Goal: Task Accomplishment & Management: Use online tool/utility

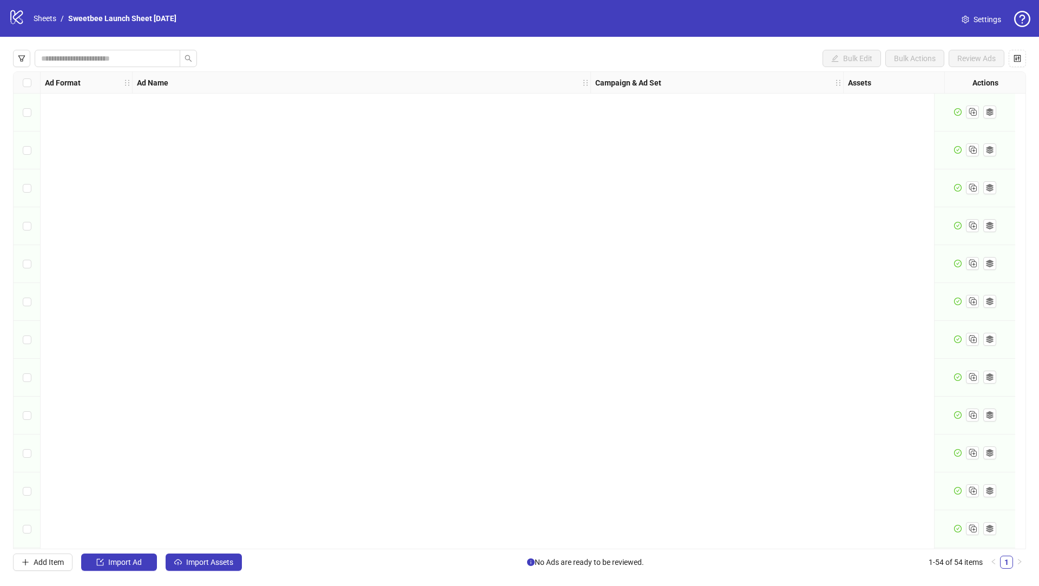
scroll to position [1594, 0]
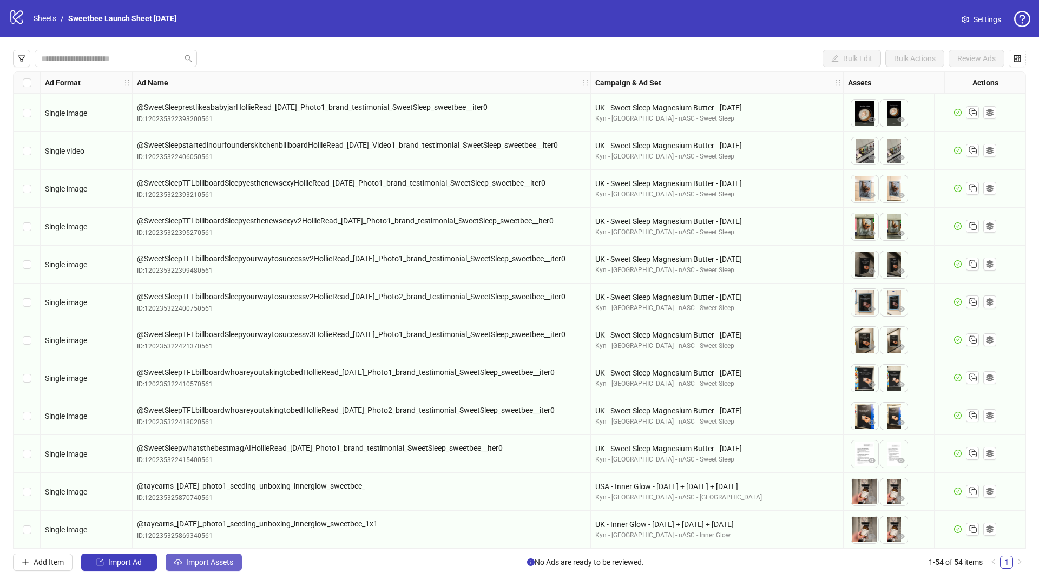
click at [212, 562] on span "Import Assets" at bounding box center [209, 562] width 47 height 9
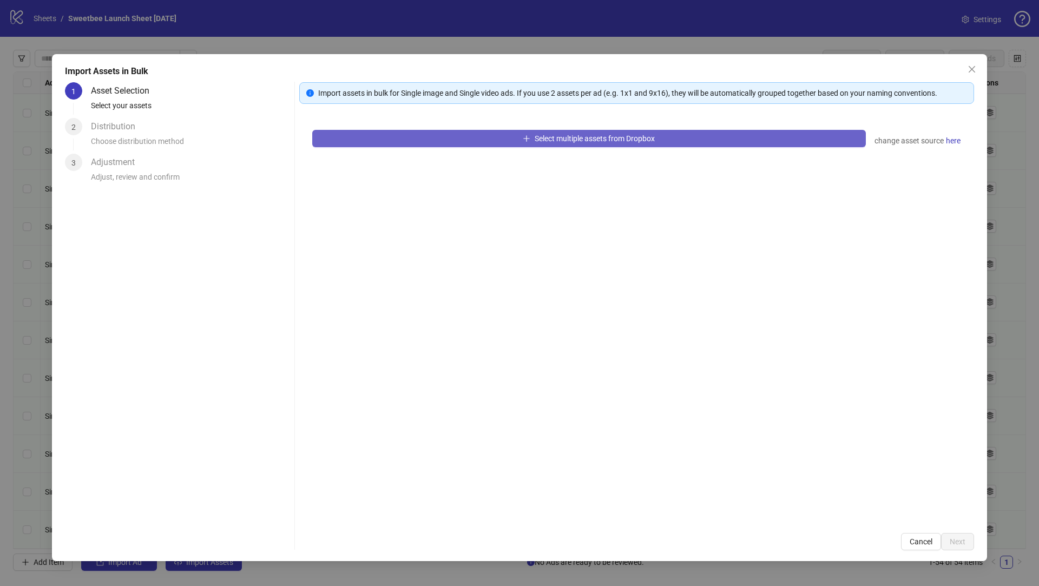
click at [466, 134] on button "Select multiple assets from Dropbox" at bounding box center [588, 138] width 553 height 17
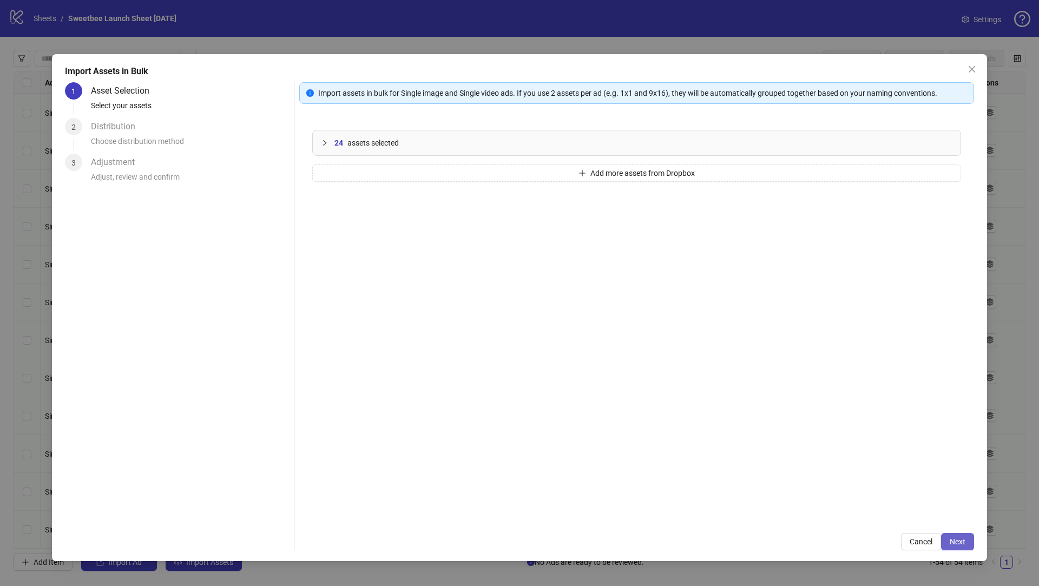
click at [961, 544] on span "Next" at bounding box center [958, 541] width 16 height 9
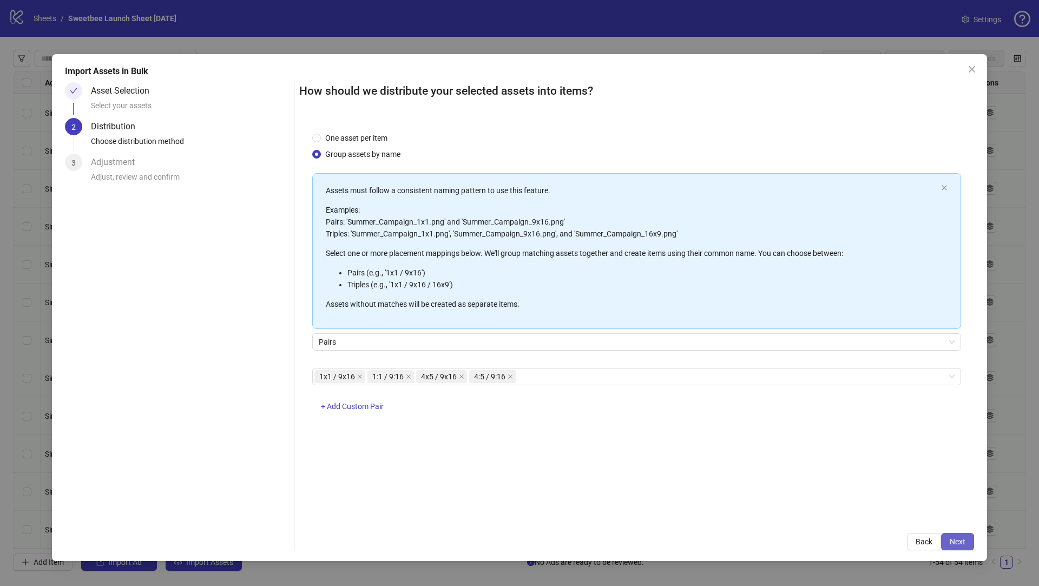
click at [961, 544] on span "Next" at bounding box center [958, 541] width 16 height 9
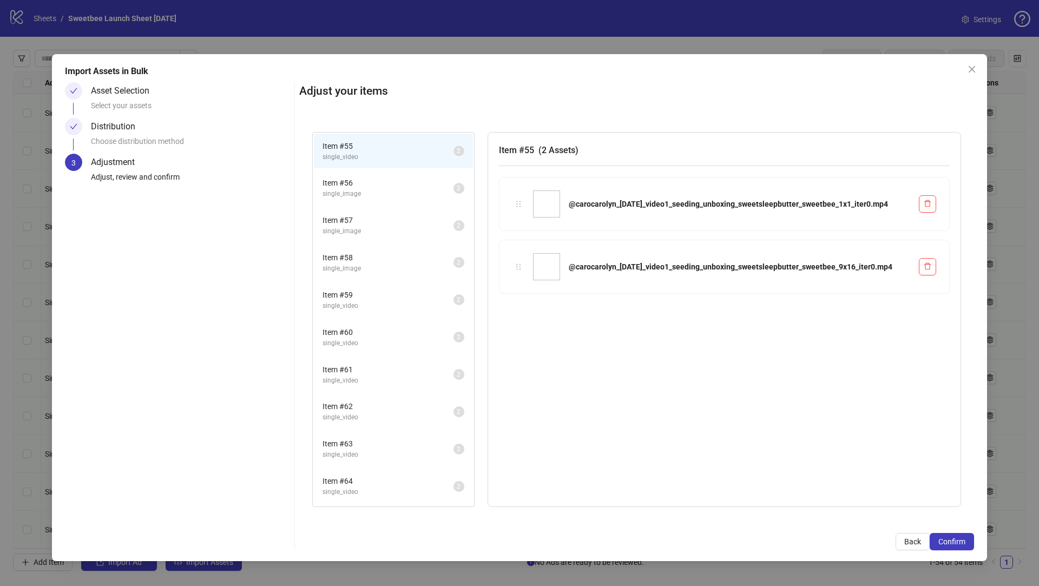
scroll to position [72, 0]
click at [361, 477] on span "Item # 66" at bounding box center [387, 483] width 131 height 12
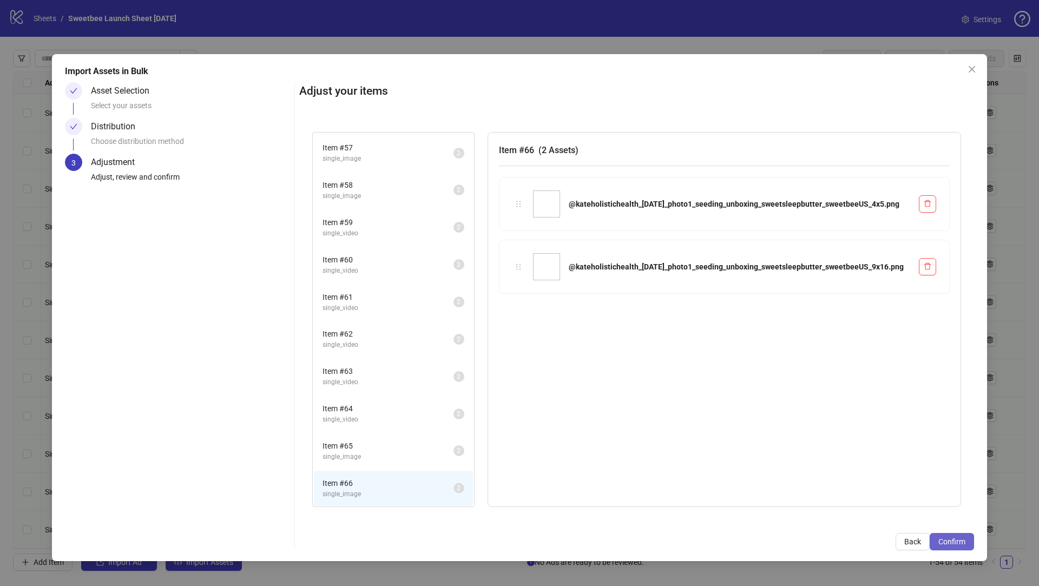
click at [941, 548] on button "Confirm" at bounding box center [952, 541] width 44 height 17
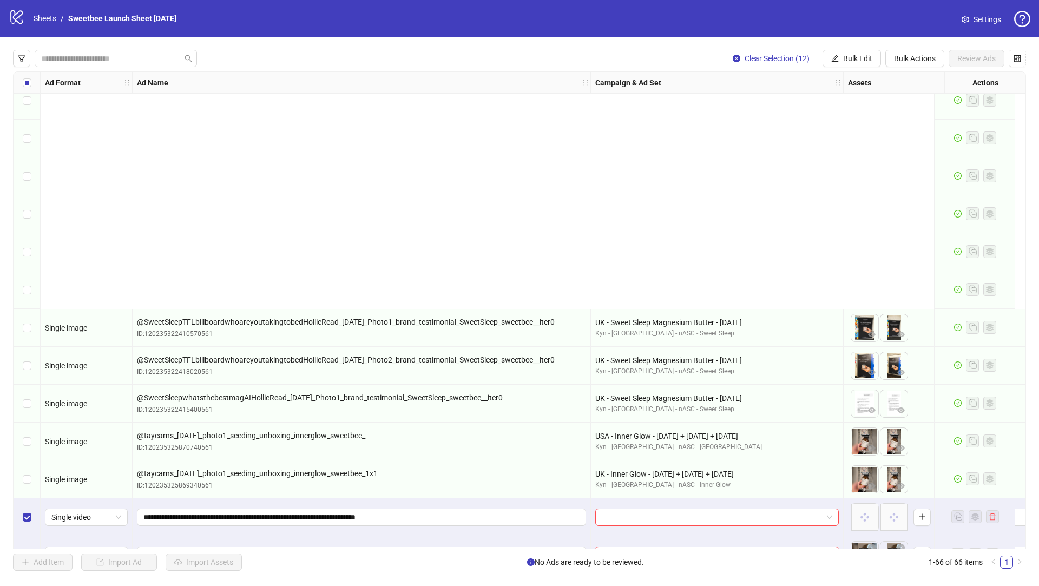
scroll to position [2048, 0]
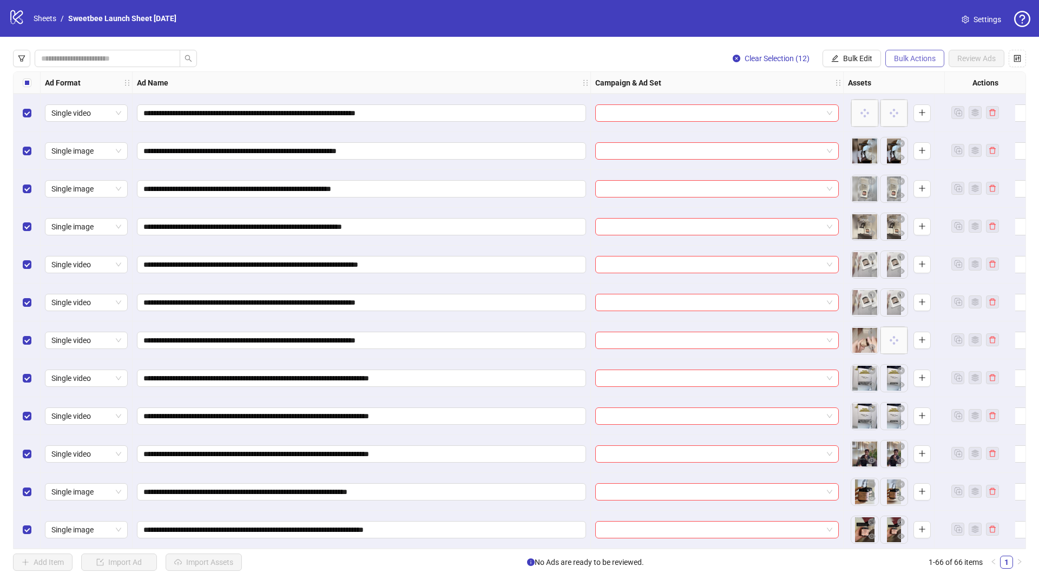
click at [916, 55] on span "Bulk Actions" at bounding box center [915, 58] width 42 height 9
click at [911, 150] on span "Apply Template" at bounding box center [930, 150] width 74 height 12
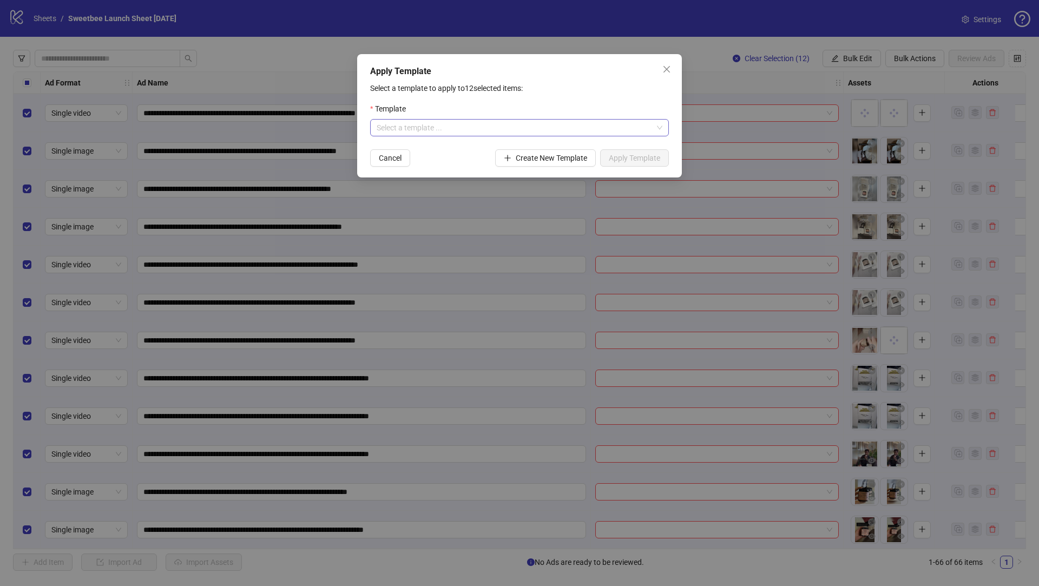
click at [563, 126] on input "search" at bounding box center [515, 128] width 276 height 16
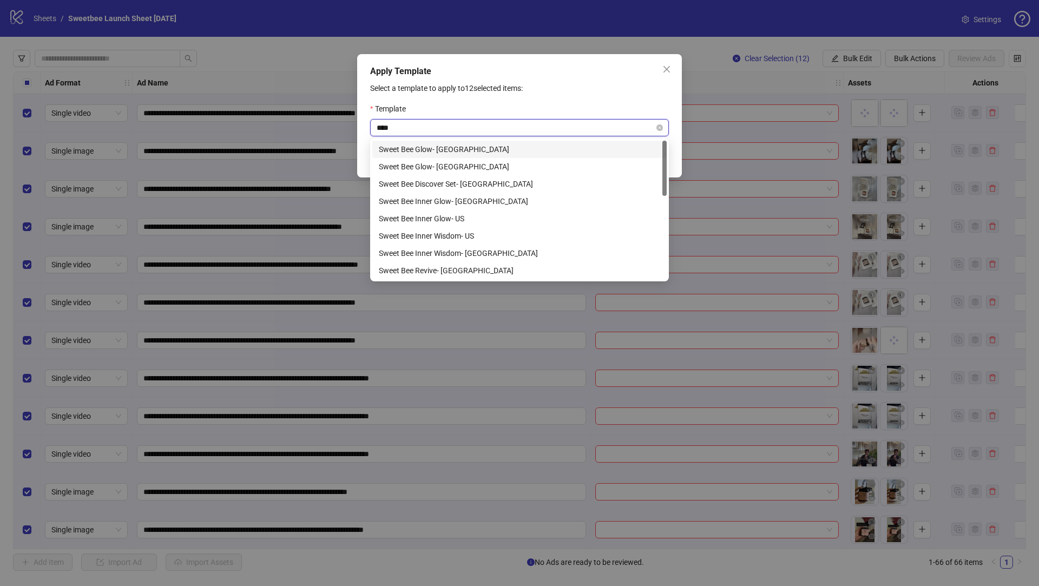
type input "*****"
click at [515, 163] on div "Sweet Bee Glow- [GEOGRAPHIC_DATA]" at bounding box center [519, 167] width 281 height 12
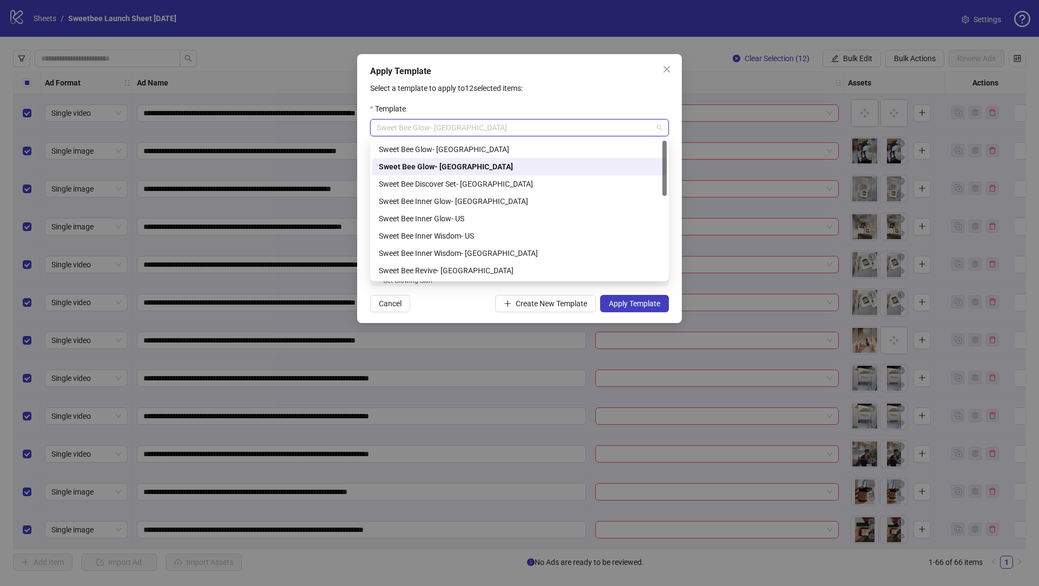
drag, startPoint x: 446, startPoint y: 133, endPoint x: 302, endPoint y: 123, distance: 144.2
click at [302, 123] on div "Apply Template Select a template to apply to 12 selected items: Template Sweet …" at bounding box center [519, 293] width 1039 height 586
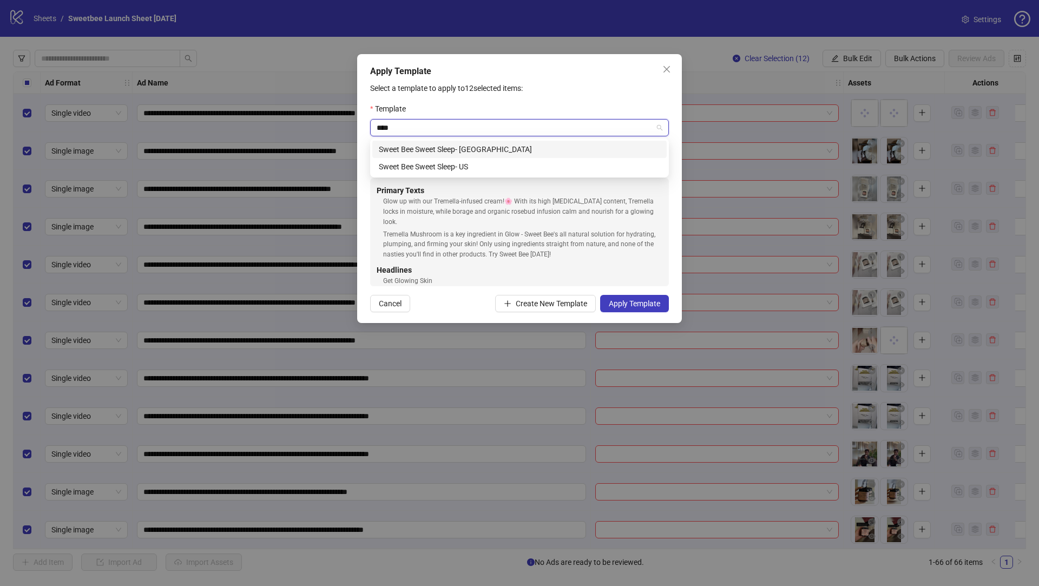
type input "*****"
click at [490, 168] on div "Sweet Bee Sweet Sleep- US" at bounding box center [519, 167] width 281 height 12
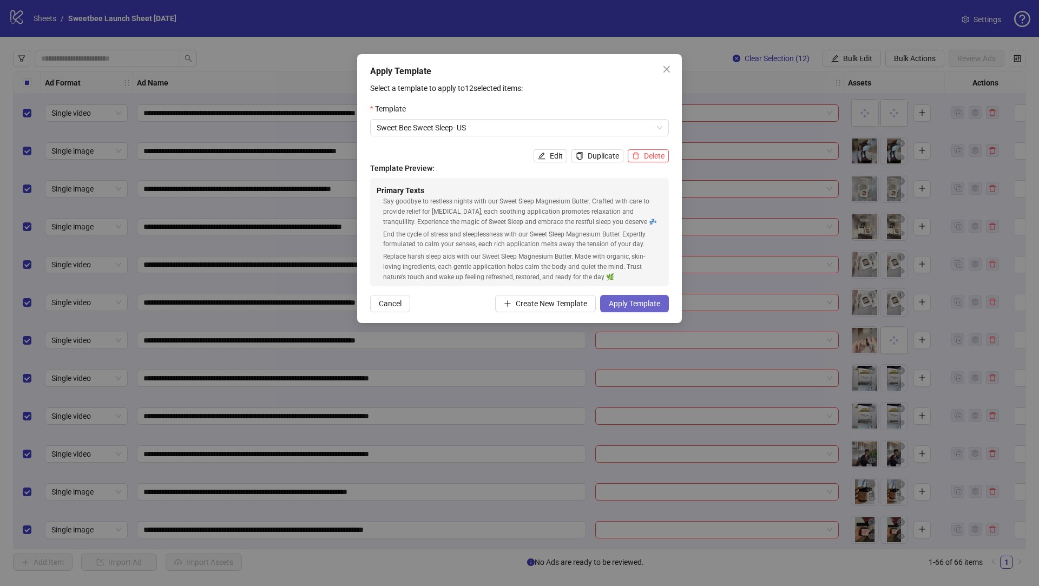
click at [632, 298] on button "Apply Template" at bounding box center [634, 303] width 69 height 17
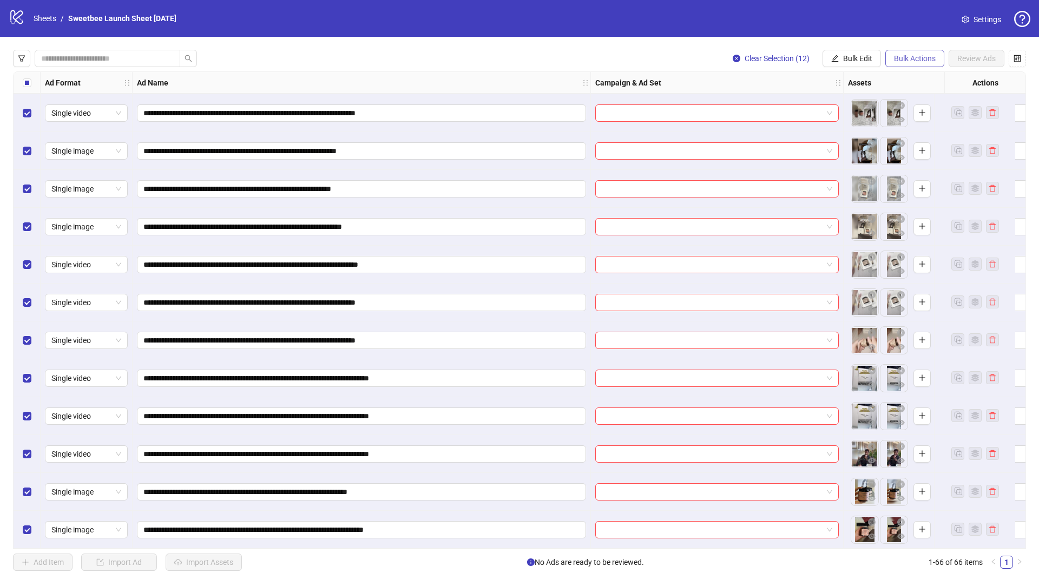
click at [913, 60] on span "Bulk Actions" at bounding box center [915, 58] width 42 height 9
click at [863, 58] on span "Bulk Edit" at bounding box center [857, 58] width 29 height 9
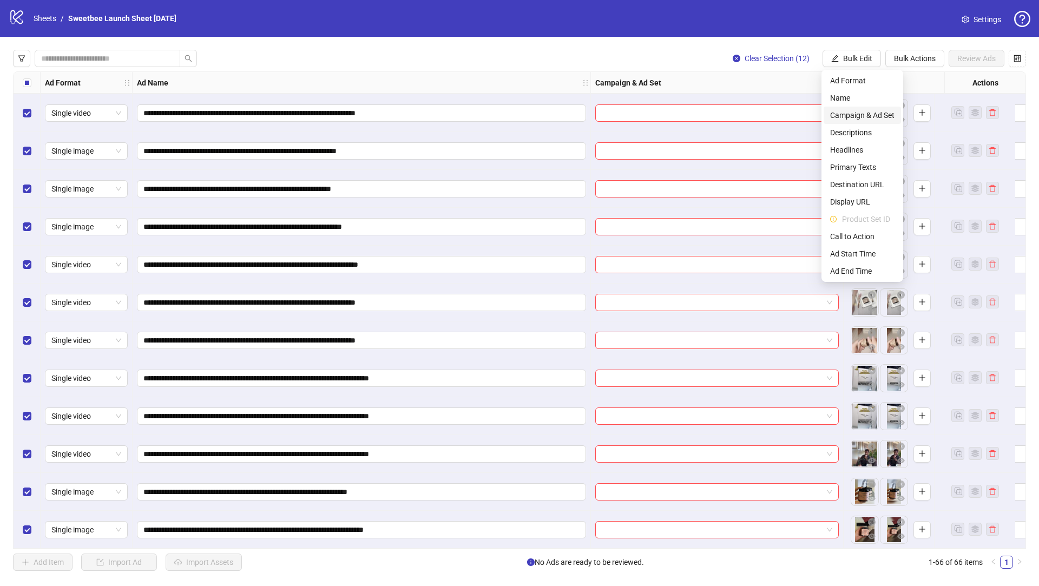
click at [867, 112] on span "Campaign & Ad Set" at bounding box center [862, 115] width 64 height 12
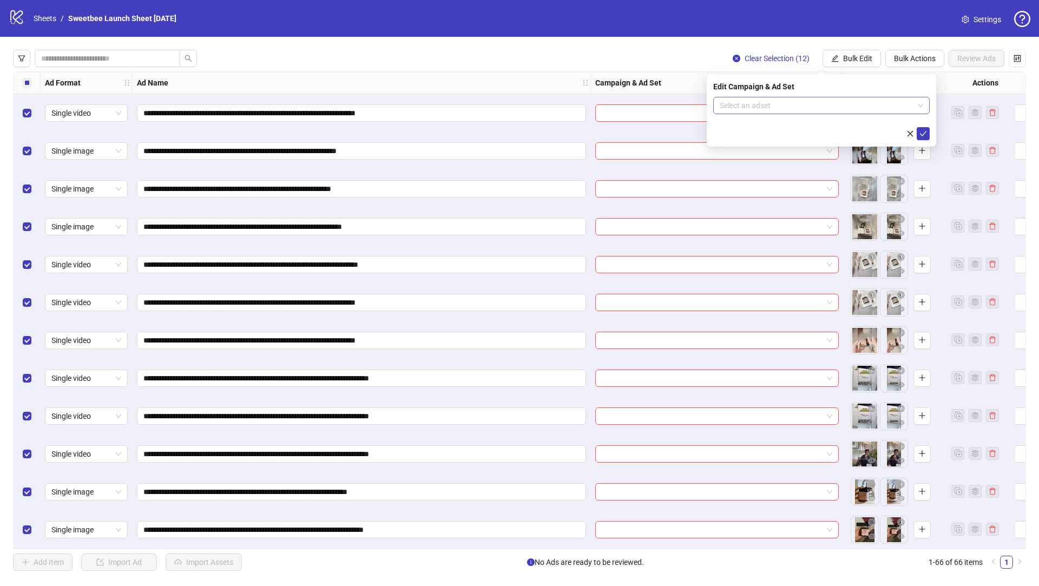
click at [726, 108] on input "search" at bounding box center [817, 105] width 194 height 16
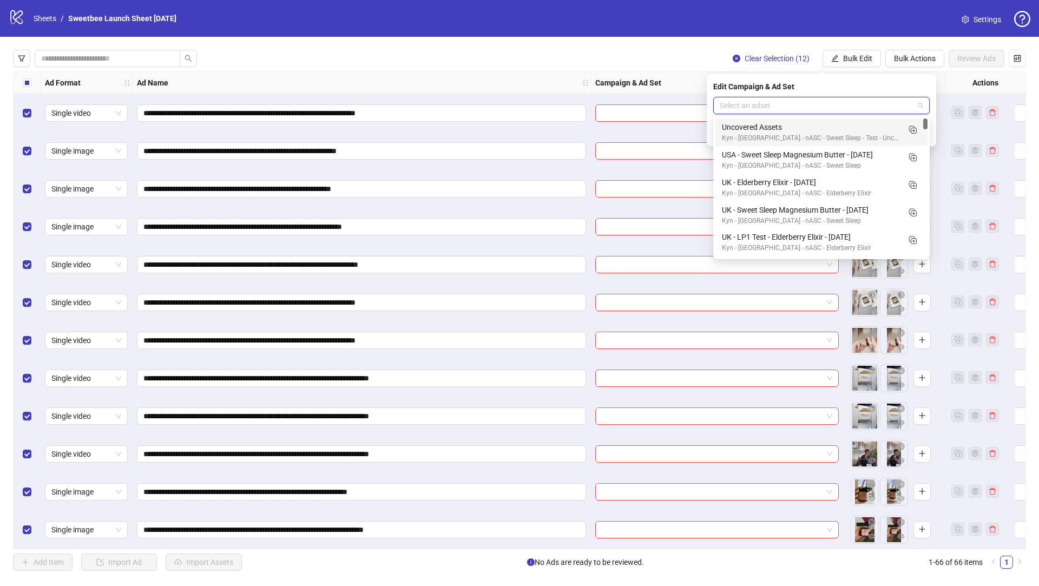
paste input "**********"
type input "**********"
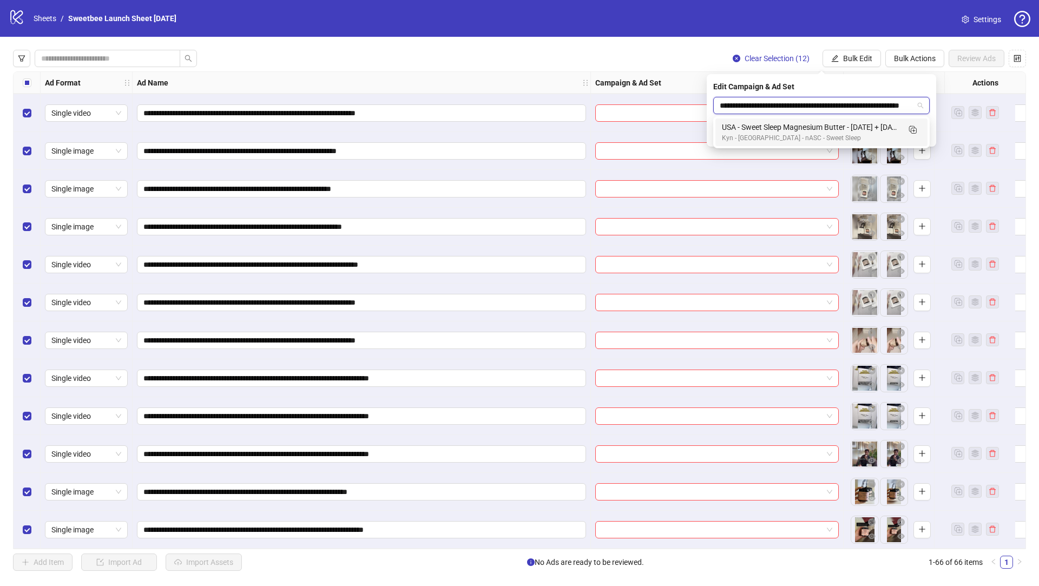
scroll to position [0, 49]
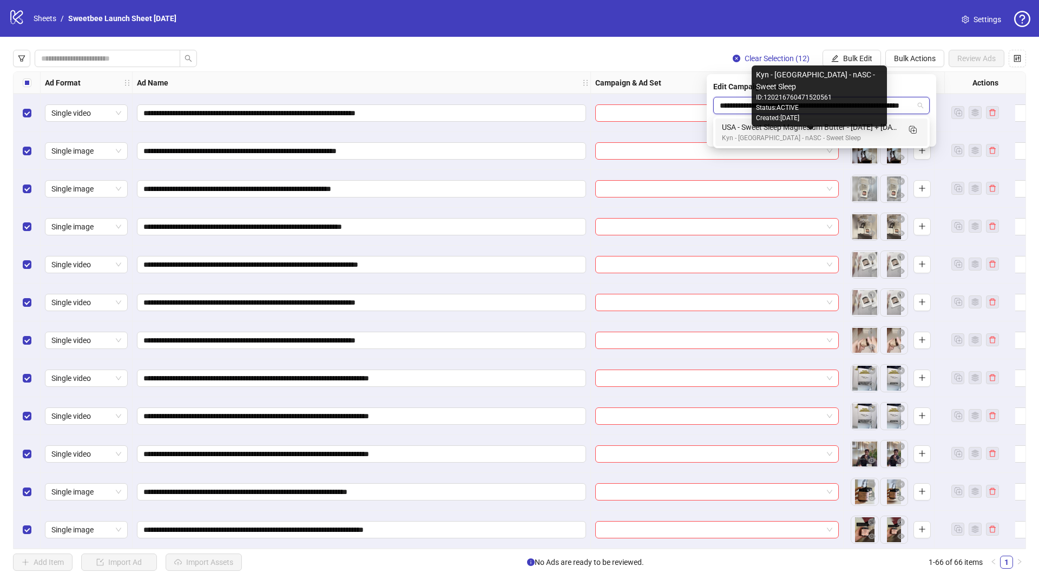
click at [770, 128] on div "USA - Sweet Sleep Magnesium Butter - [DATE] + [DATE] + [DATE]" at bounding box center [810, 127] width 177 height 12
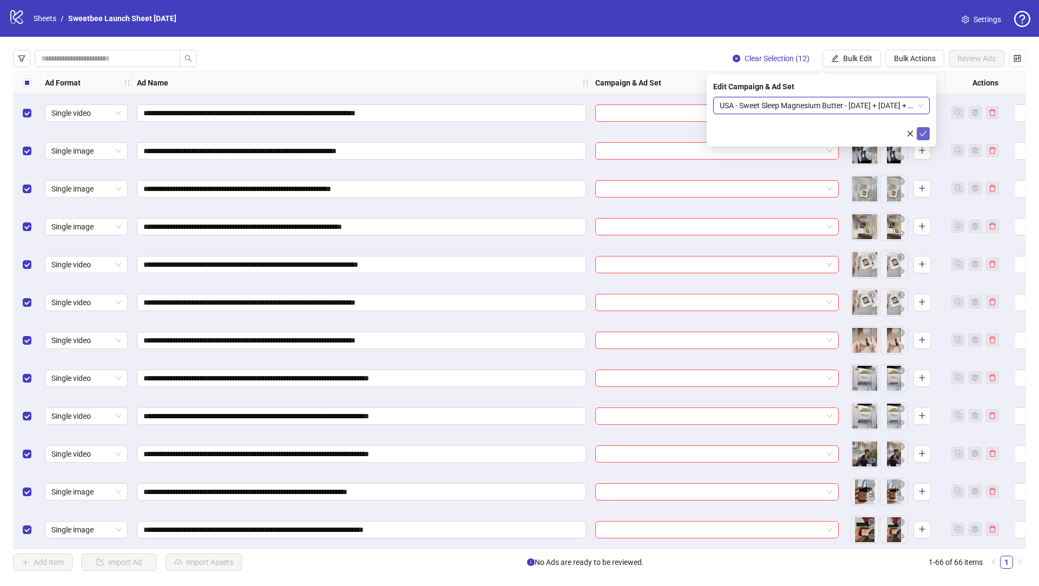
click at [922, 130] on icon "check" at bounding box center [923, 134] width 8 height 8
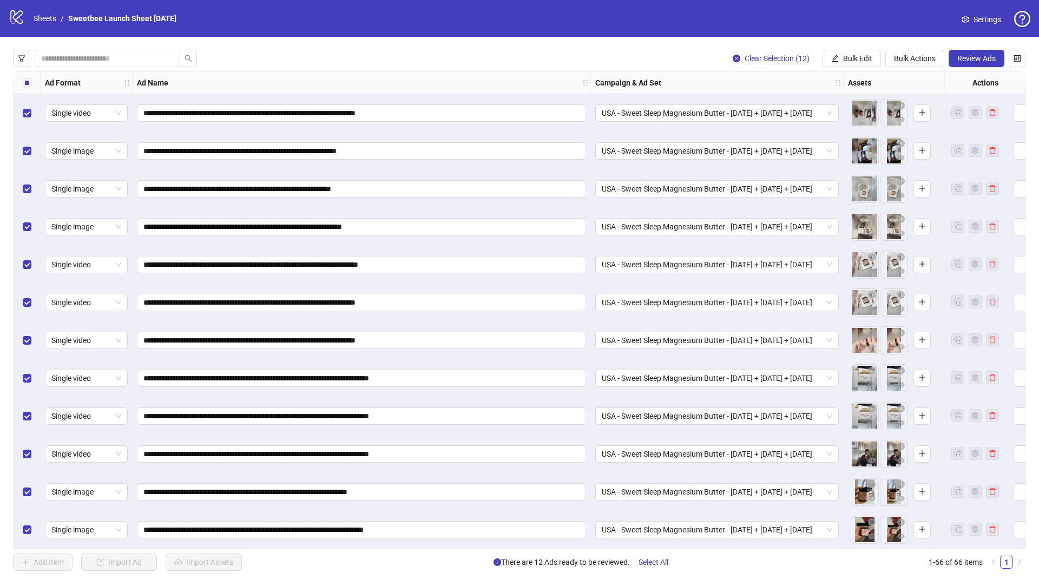
click at [970, 60] on span "Review Ads" at bounding box center [976, 58] width 38 height 9
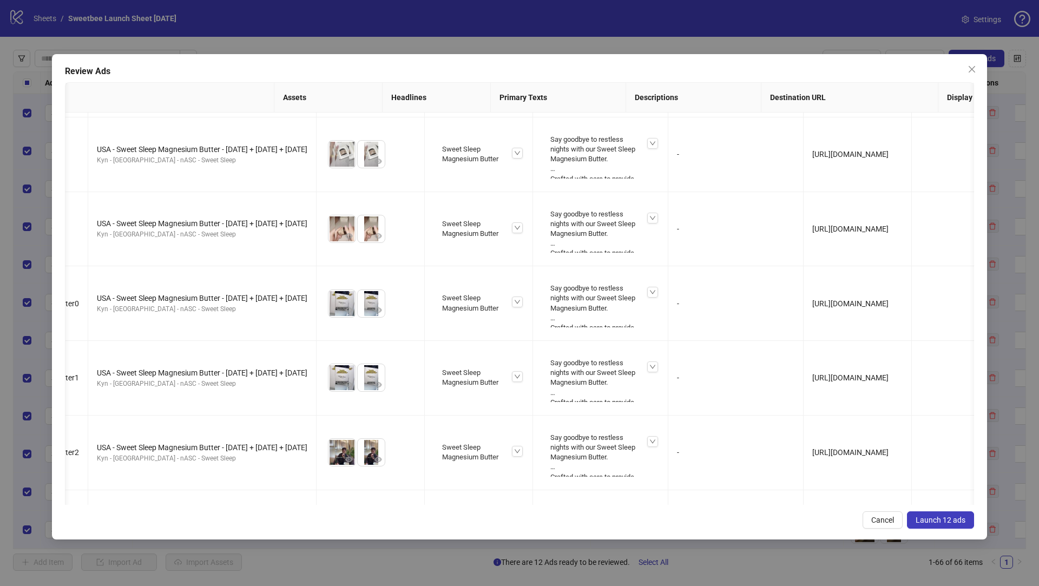
scroll to position [408, 299]
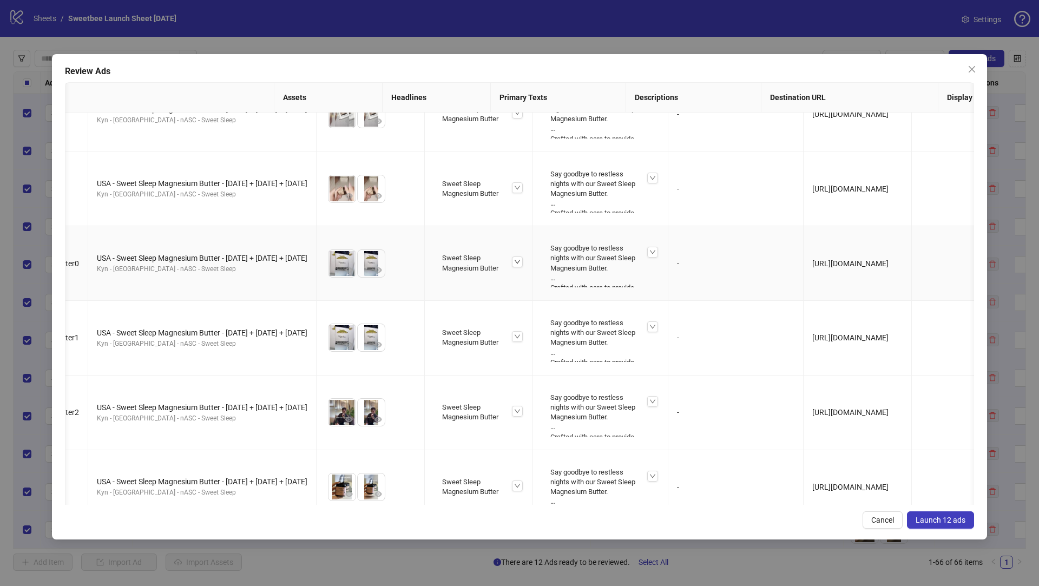
click at [515, 261] on icon "down" at bounding box center [517, 262] width 5 height 4
click at [514, 261] on icon "up" at bounding box center [517, 262] width 6 height 6
click at [958, 516] on span "Launch 12 ads" at bounding box center [940, 520] width 50 height 9
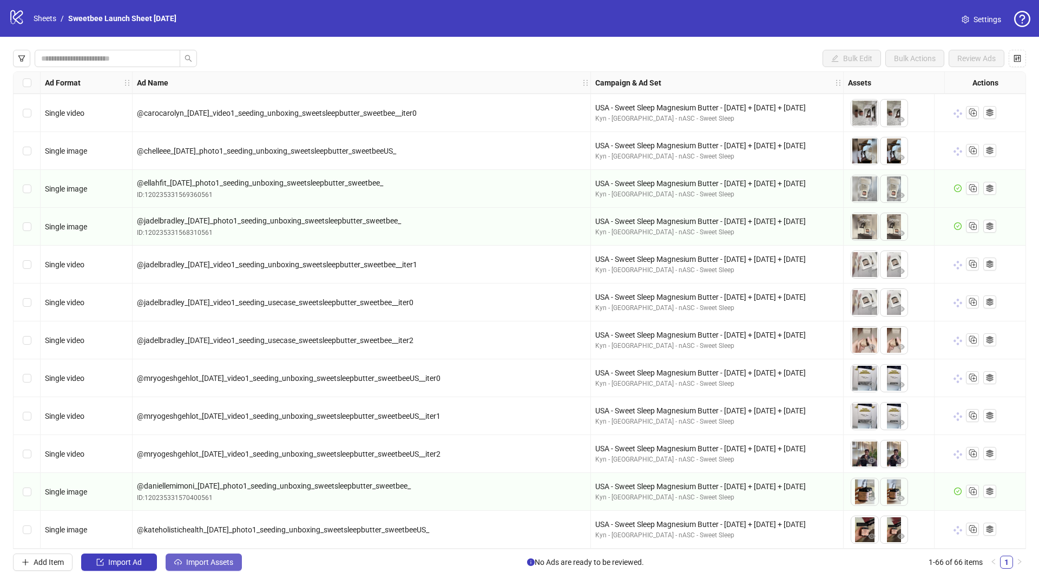
click at [214, 559] on span "Import Assets" at bounding box center [209, 562] width 47 height 9
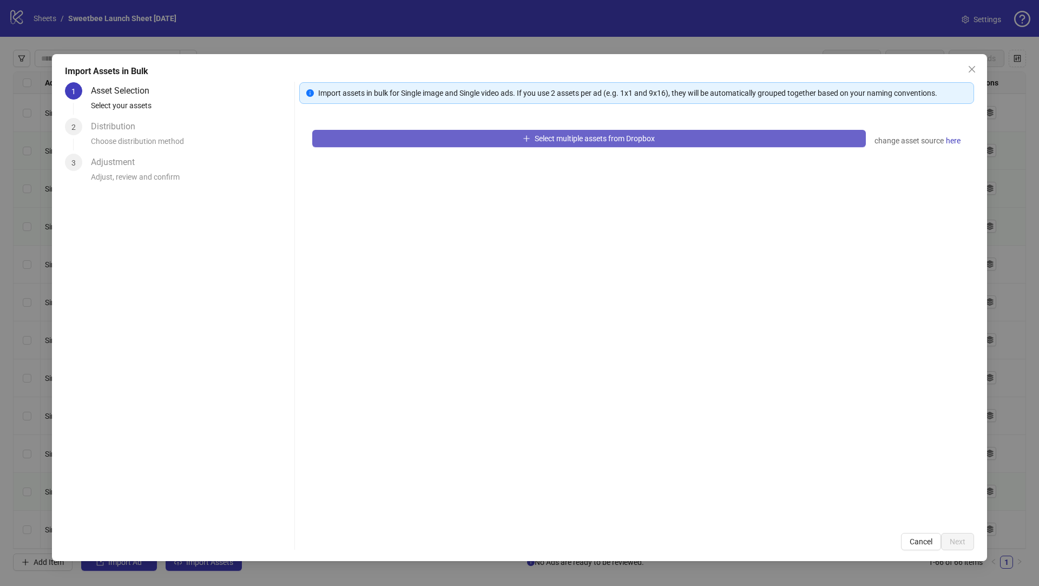
click at [377, 136] on button "Select multiple assets from Dropbox" at bounding box center [588, 138] width 553 height 17
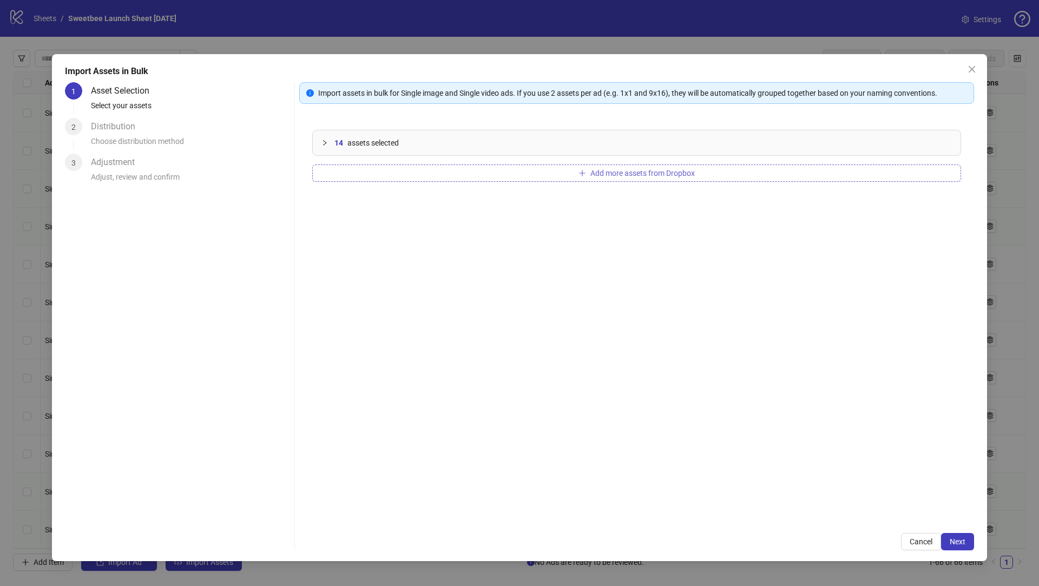
click at [691, 169] on span "Add more assets from Dropbox" at bounding box center [642, 173] width 104 height 9
click at [969, 546] on button "Next" at bounding box center [957, 541] width 33 height 17
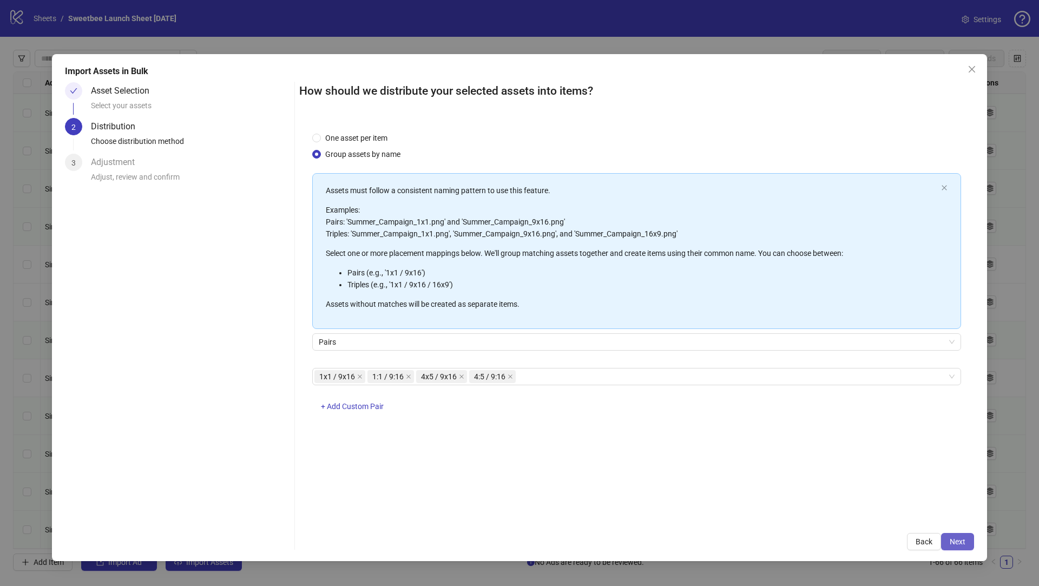
click at [962, 541] on span "Next" at bounding box center [958, 541] width 16 height 9
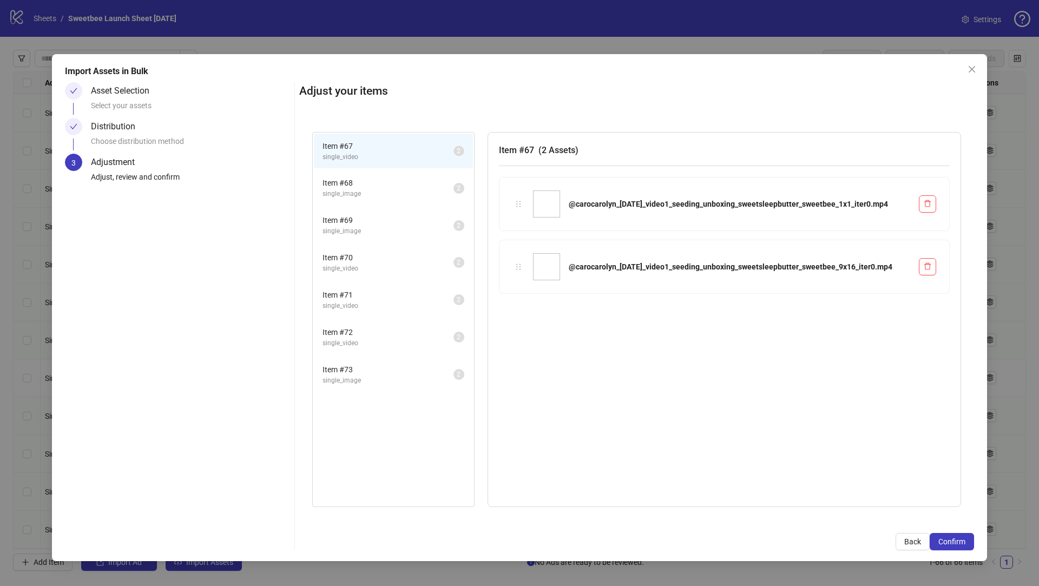
click at [383, 379] on span "single_image" at bounding box center [387, 380] width 131 height 10
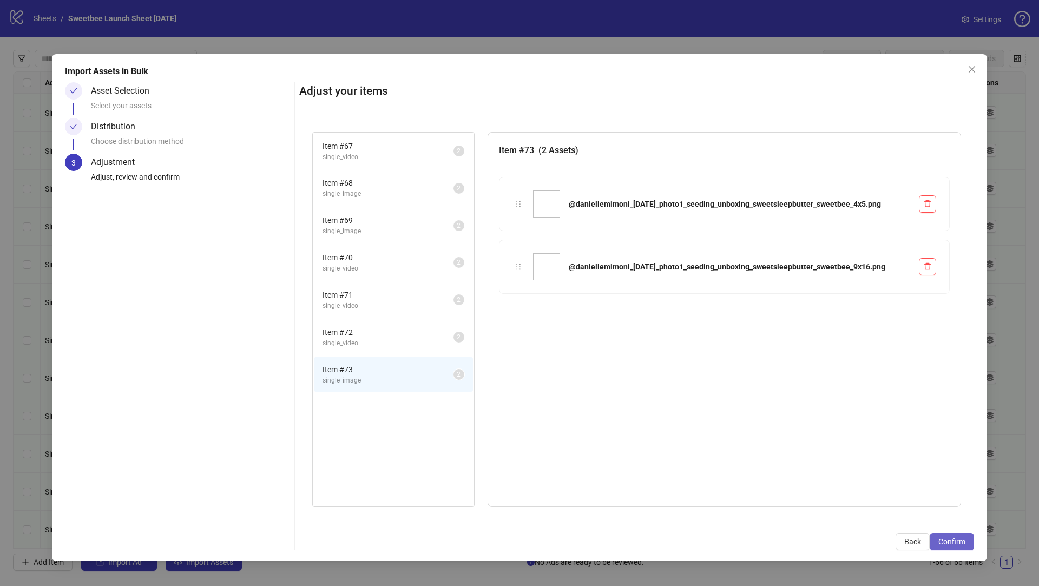
click at [946, 539] on span "Confirm" at bounding box center [951, 541] width 27 height 9
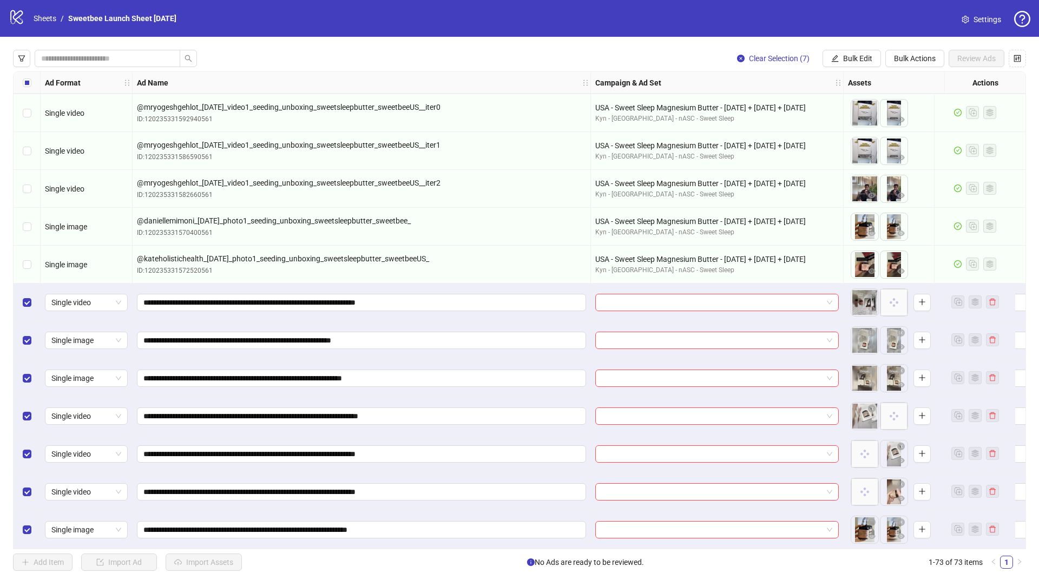
scroll to position [2313, 0]
click at [911, 60] on span "Bulk Actions" at bounding box center [915, 58] width 42 height 9
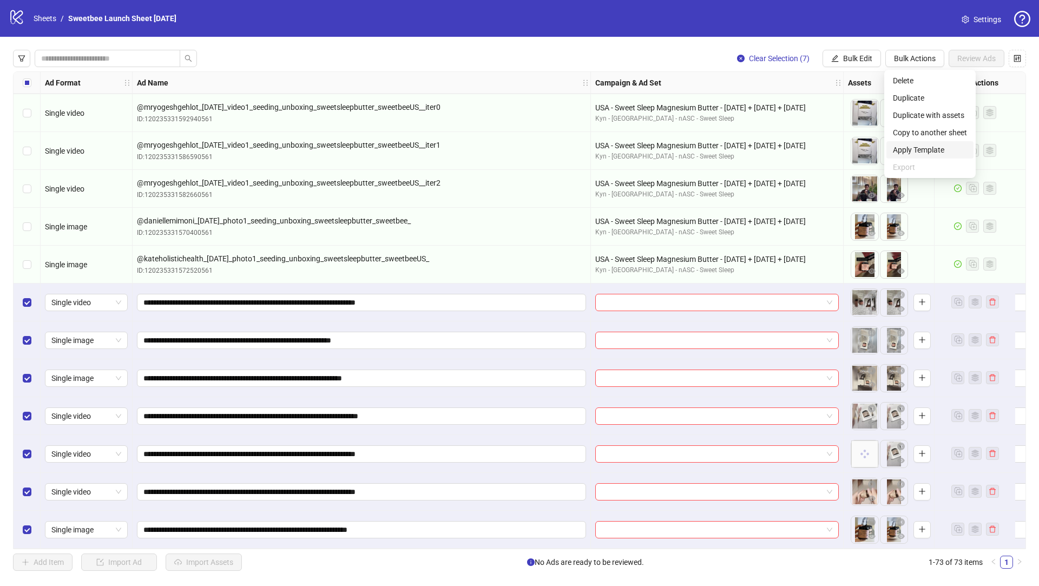
click at [927, 144] on span "Apply Template" at bounding box center [930, 150] width 74 height 12
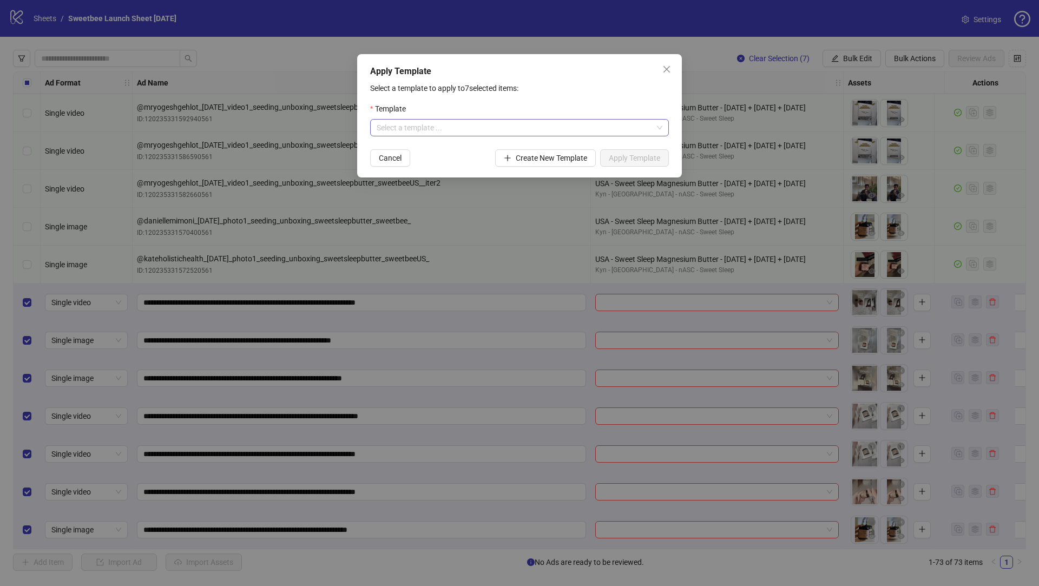
click at [577, 128] on input "search" at bounding box center [515, 128] width 276 height 16
type input "*****"
click at [595, 143] on div "Sweet Bee Sweet Sleep- [GEOGRAPHIC_DATA]" at bounding box center [519, 149] width 281 height 12
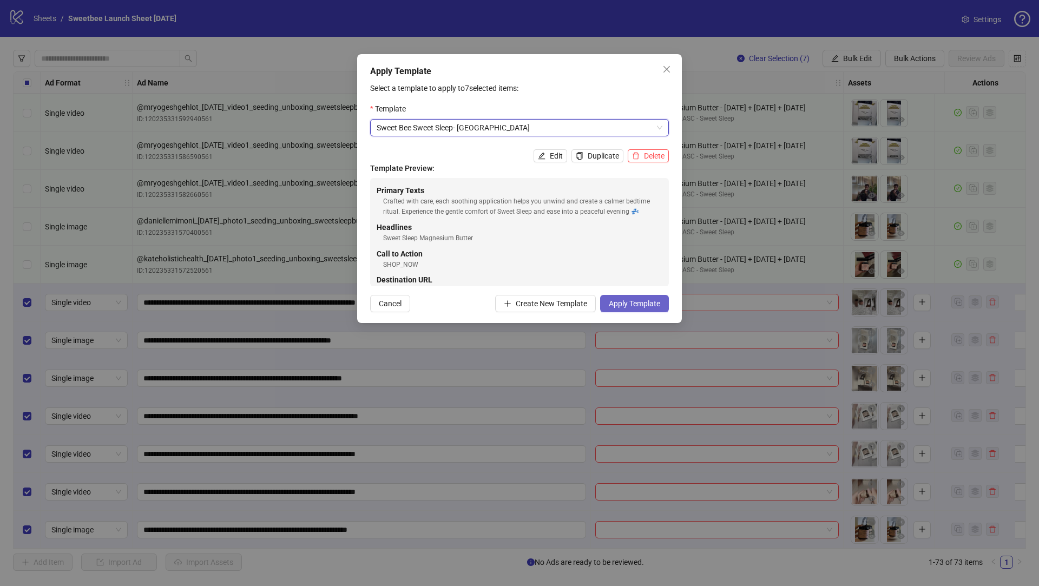
click at [625, 312] on div "Apply Template Select a template to apply to 7 selected items: Template Sweet B…" at bounding box center [519, 188] width 325 height 269
click at [629, 305] on span "Apply Template" at bounding box center [634, 303] width 51 height 9
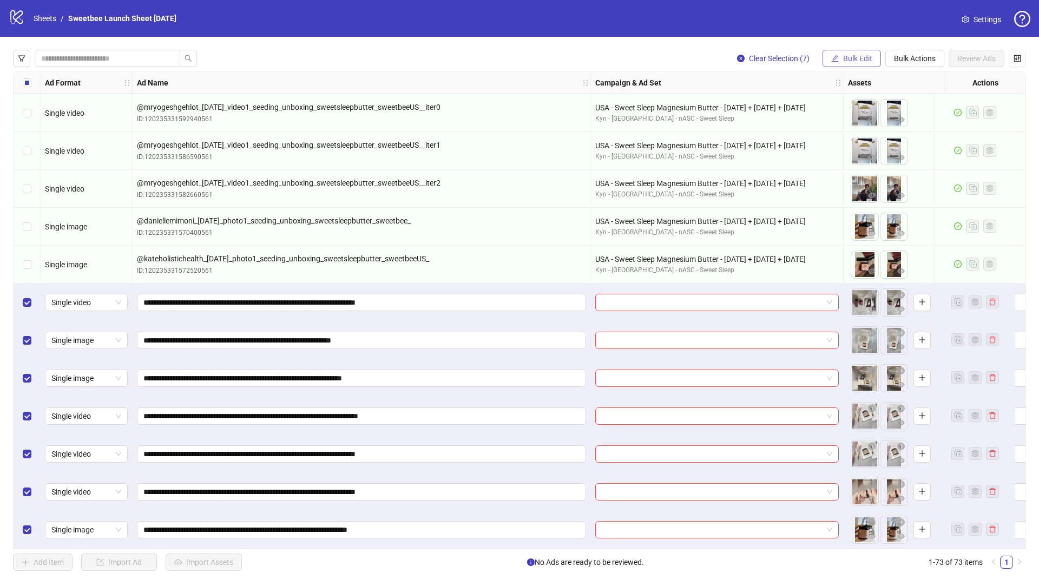
click at [860, 57] on span "Bulk Edit" at bounding box center [857, 58] width 29 height 9
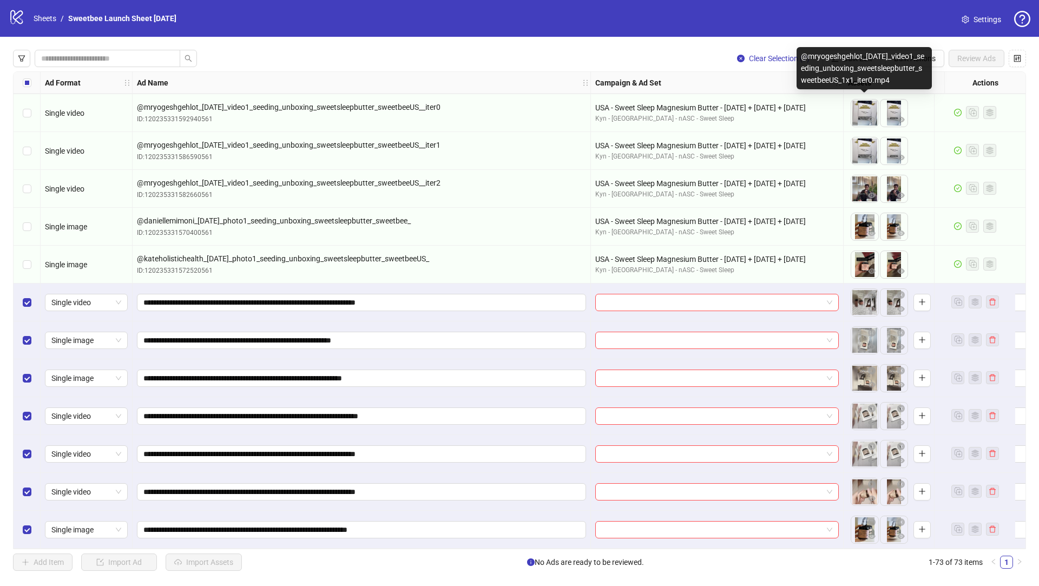
click at [826, 51] on div "@mryogeshgehlot_[DATE]_video1_seeding_unboxing_sweetsleepbutter_sweetbeeUS_1x1_…" at bounding box center [863, 68] width 135 height 42
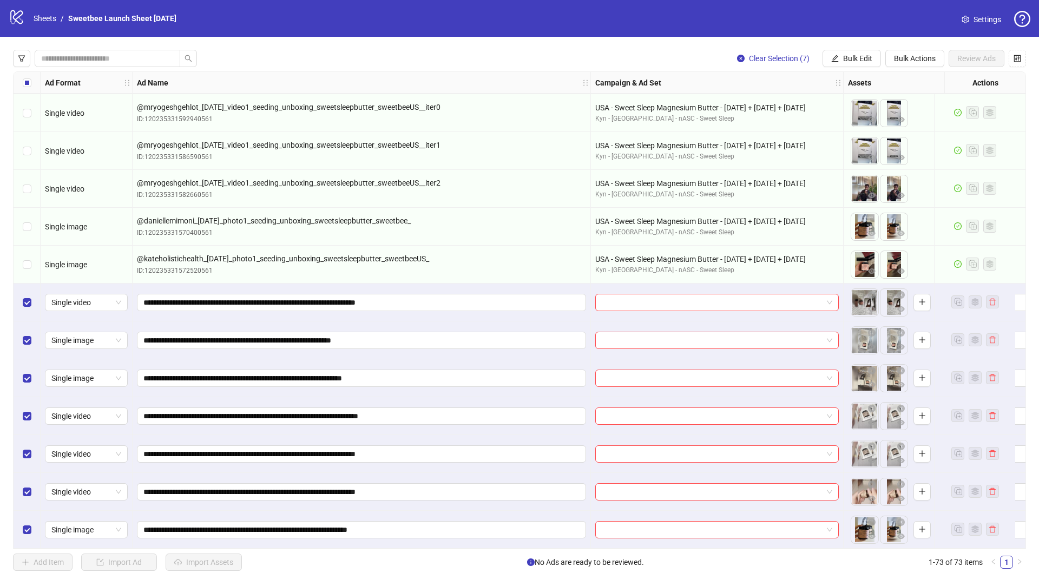
drag, startPoint x: 759, startPoint y: 44, endPoint x: 861, endPoint y: 64, distance: 104.1
click at [759, 44] on div "Clear Selection (7) Bulk Edit Bulk Actions Review Ads Ad Format Ad Name Campaig…" at bounding box center [519, 310] width 1039 height 547
click at [840, 57] on button "Bulk Edit" at bounding box center [851, 58] width 58 height 17
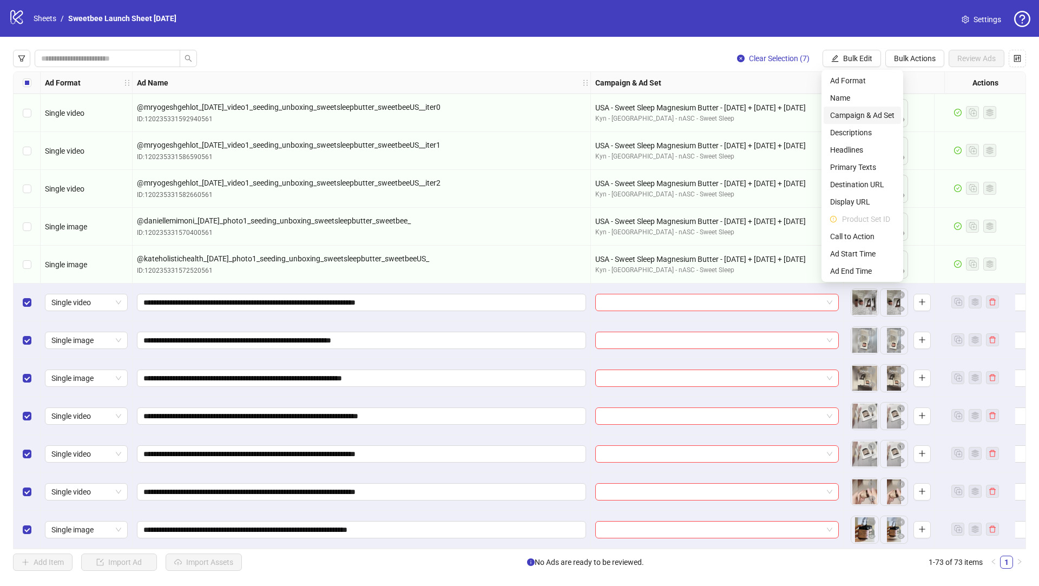
click at [853, 113] on span "Campaign & Ad Set" at bounding box center [862, 115] width 64 height 12
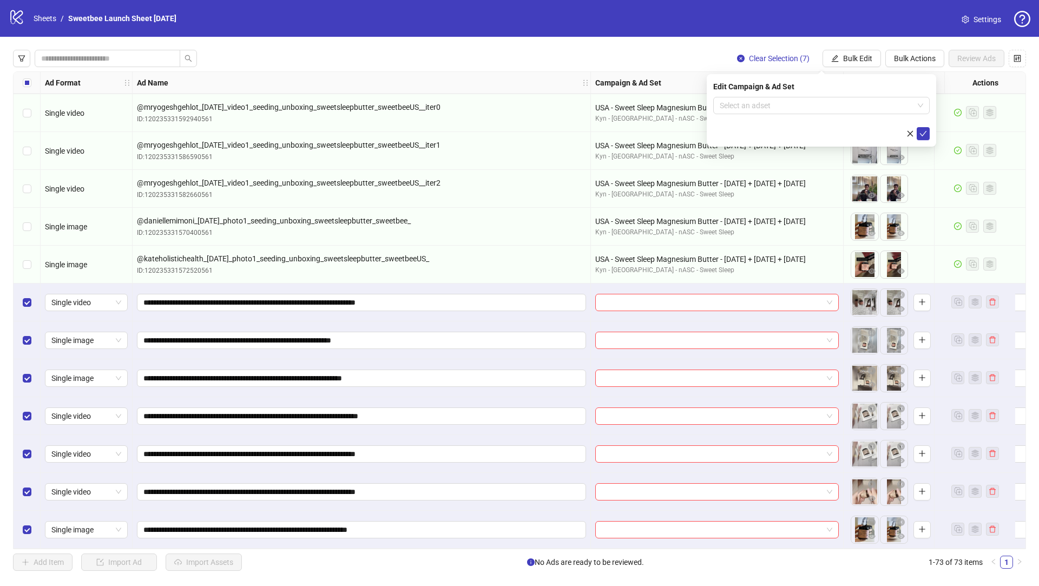
click at [753, 116] on form "Select an adset" at bounding box center [821, 118] width 216 height 43
click at [759, 106] on input "search" at bounding box center [817, 105] width 194 height 16
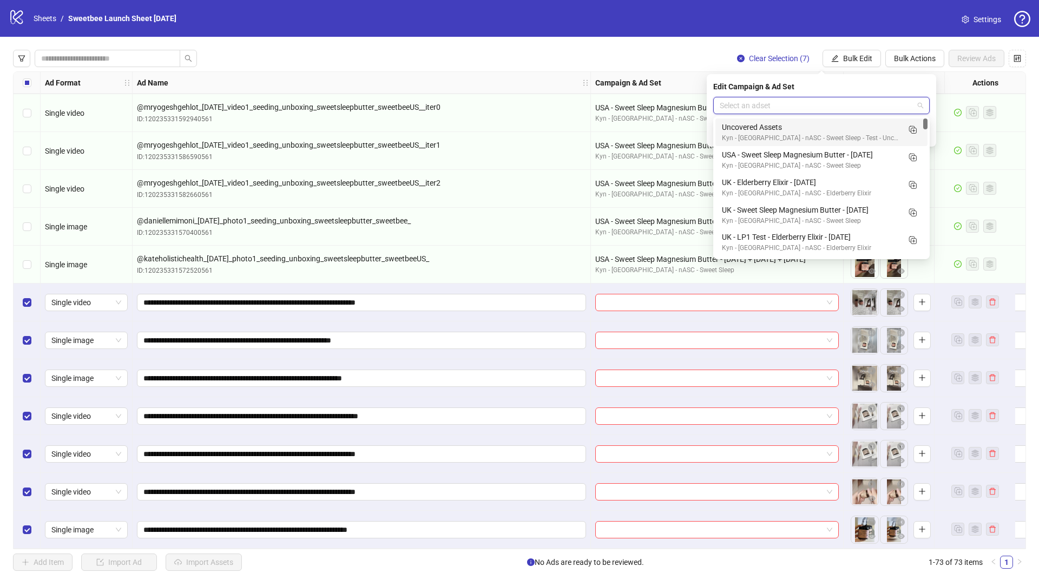
paste input "**********"
type input "**********"
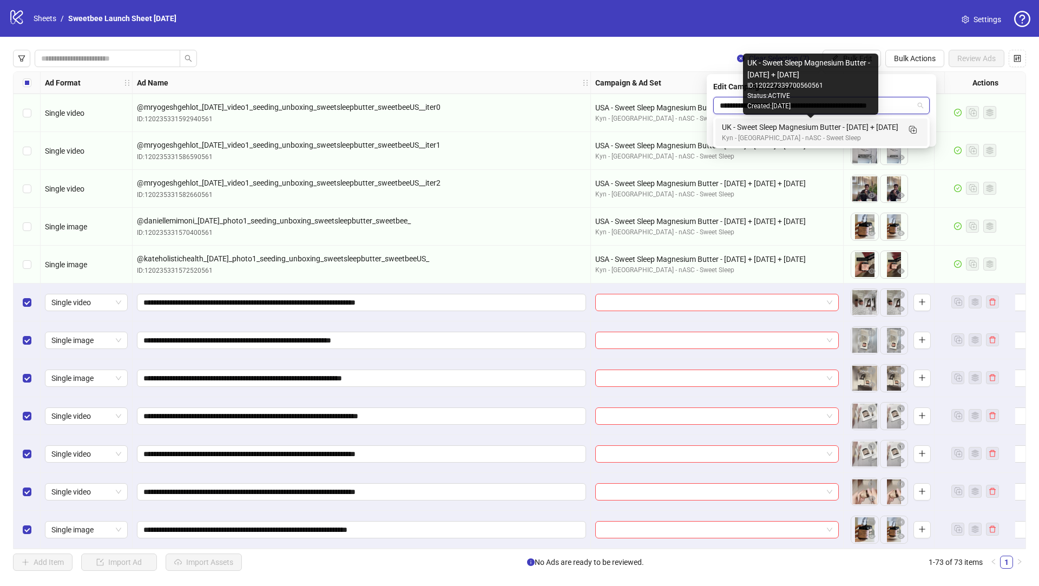
click at [783, 126] on div "UK - Sweet Sleep Magnesium Butter - [DATE] + [DATE]" at bounding box center [810, 127] width 177 height 12
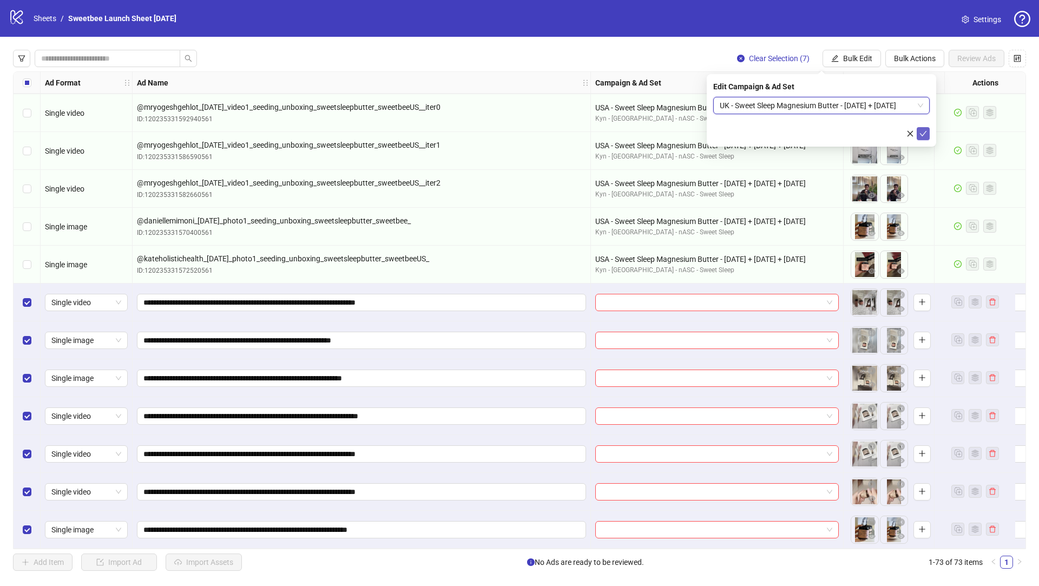
click at [922, 134] on icon "check" at bounding box center [923, 134] width 8 height 8
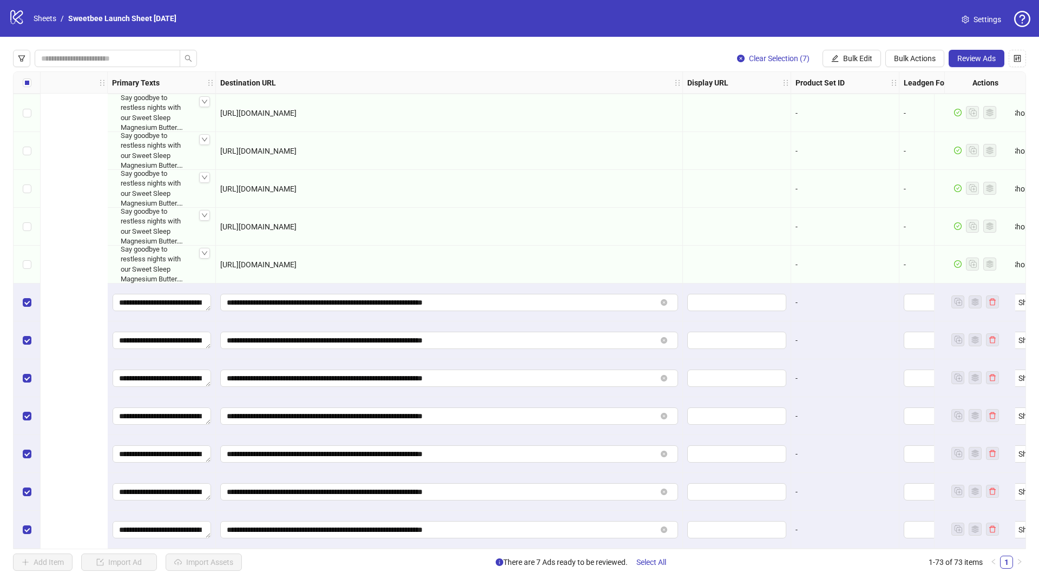
scroll to position [2313, 1596]
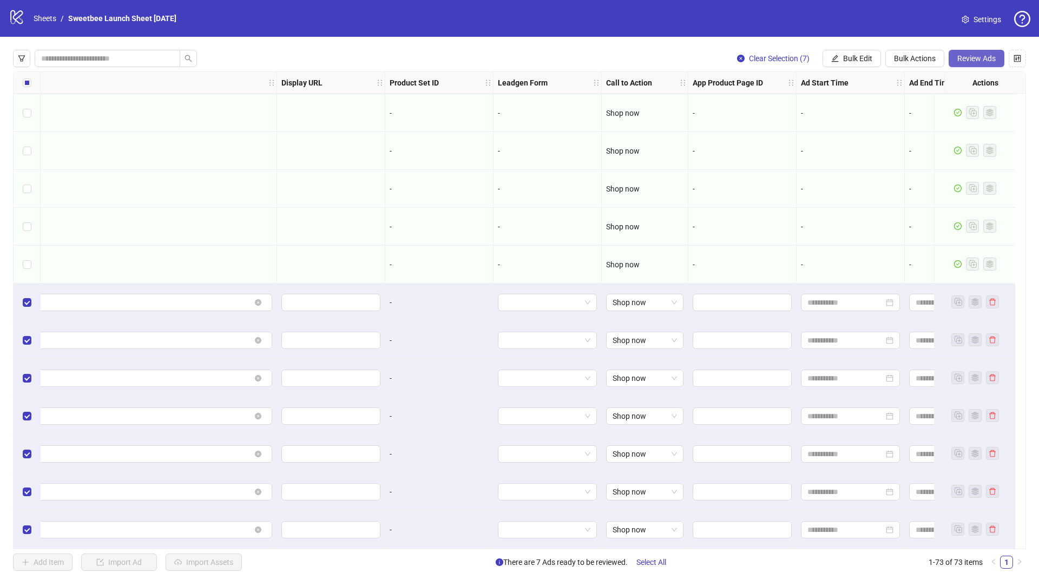
click at [973, 60] on span "Review Ads" at bounding box center [976, 58] width 38 height 9
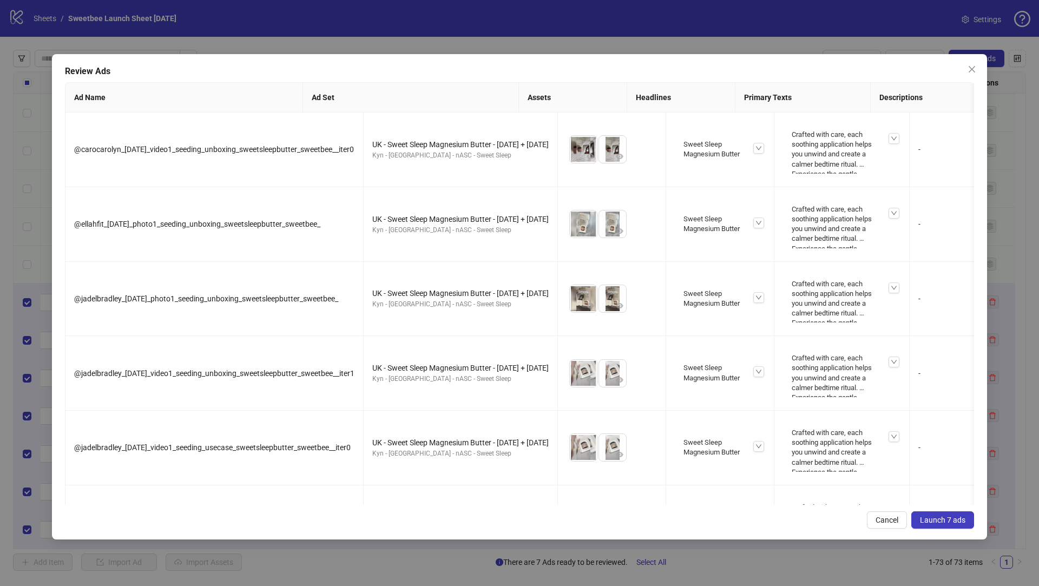
click at [943, 526] on button "Launch 7 ads" at bounding box center [942, 519] width 63 height 17
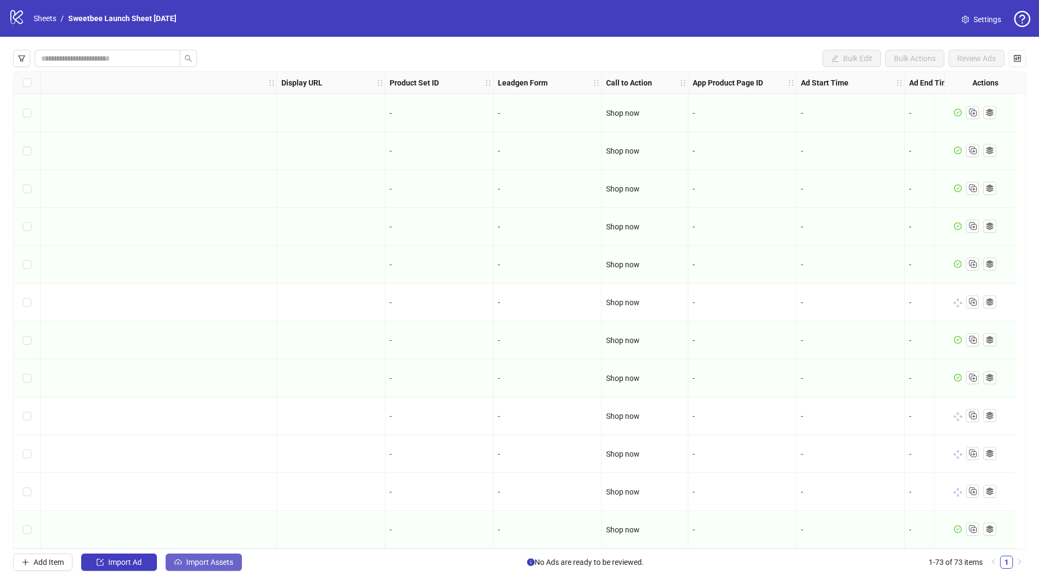
click at [214, 564] on span "Import Assets" at bounding box center [209, 562] width 47 height 9
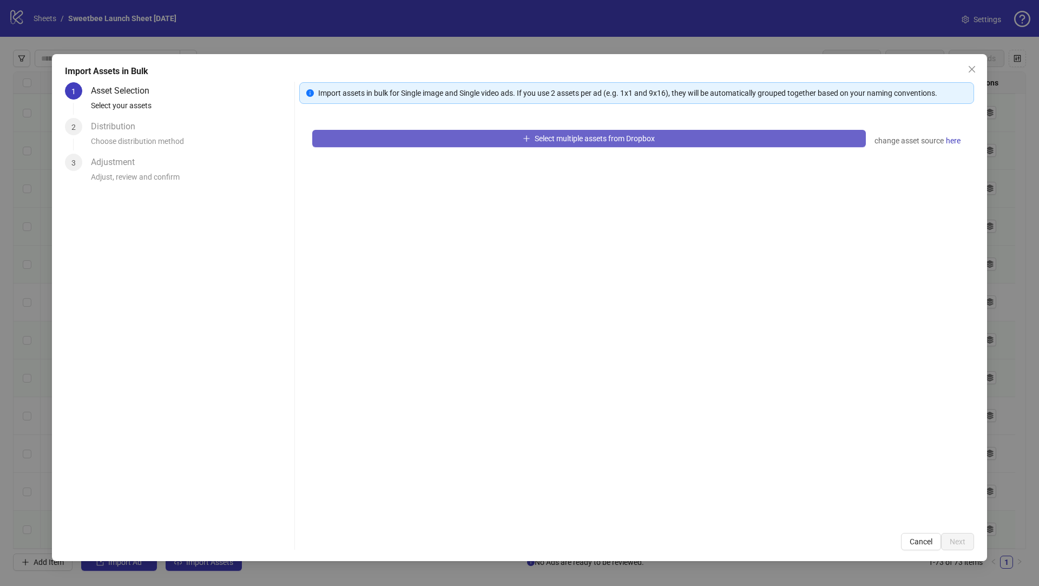
click at [517, 135] on button "Select multiple assets from Dropbox" at bounding box center [588, 138] width 553 height 17
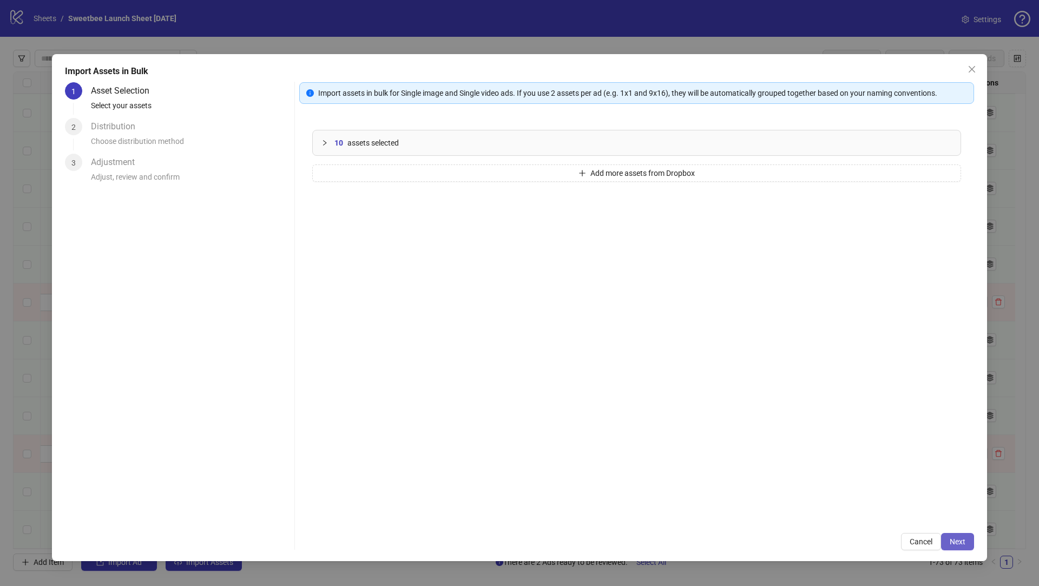
click at [953, 548] on button "Next" at bounding box center [957, 541] width 33 height 17
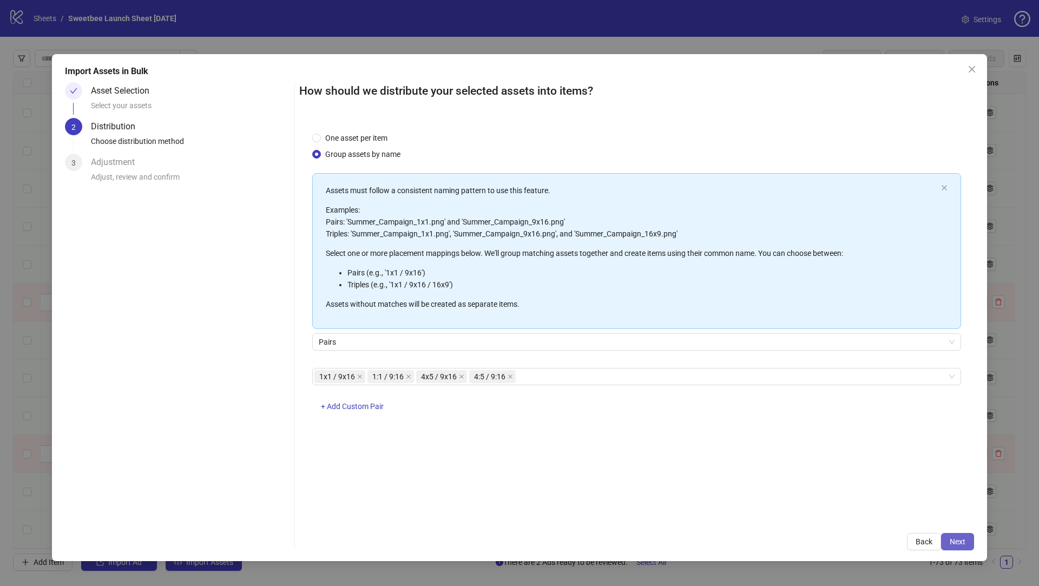
click at [960, 538] on span "Next" at bounding box center [958, 541] width 16 height 9
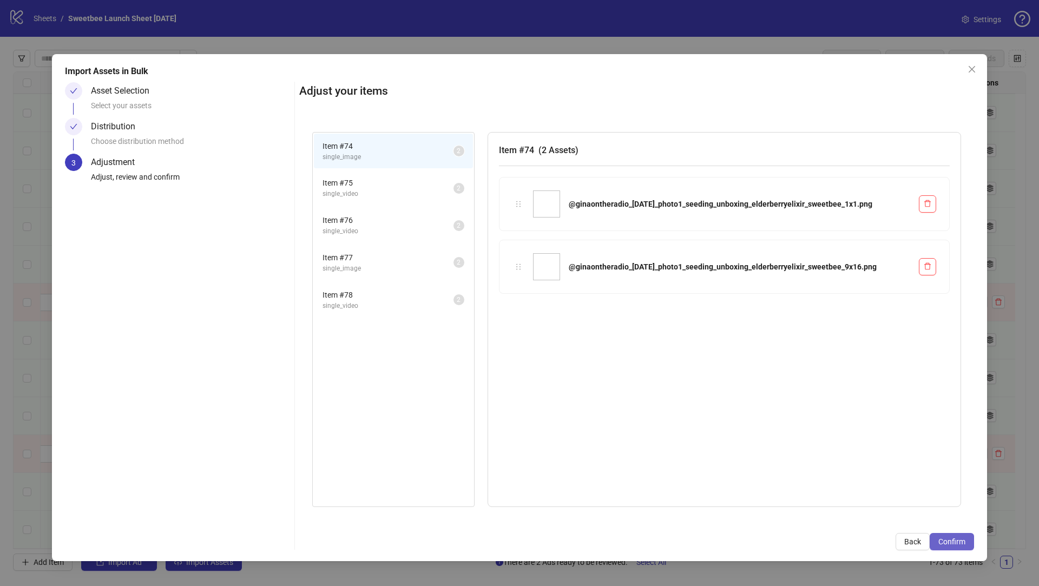
click at [964, 548] on button "Confirm" at bounding box center [952, 541] width 44 height 17
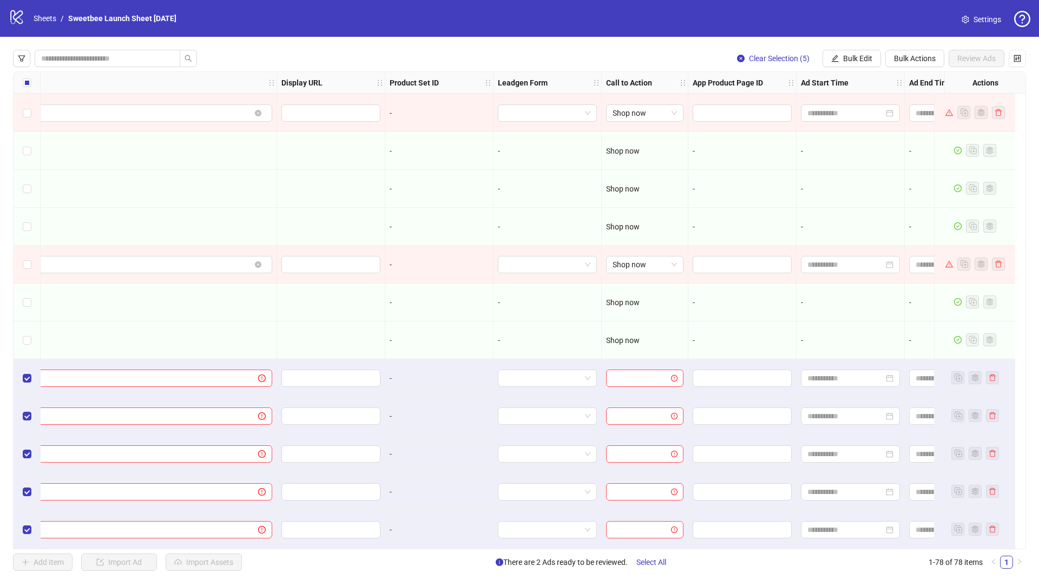
scroll to position [2401, 1596]
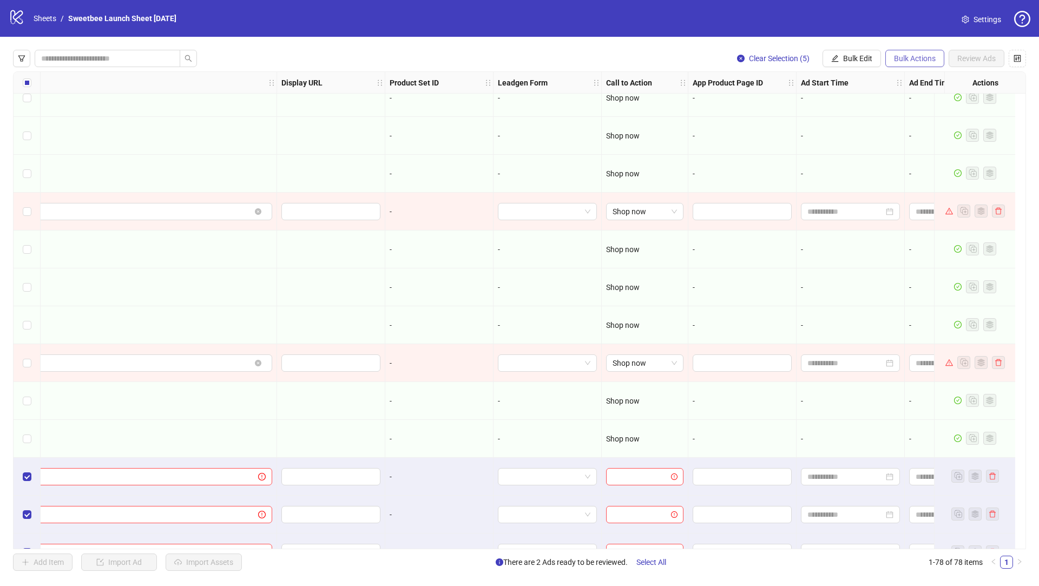
click at [902, 54] on button "Bulk Actions" at bounding box center [914, 58] width 59 height 17
click at [918, 146] on span "Apply Template" at bounding box center [930, 150] width 74 height 12
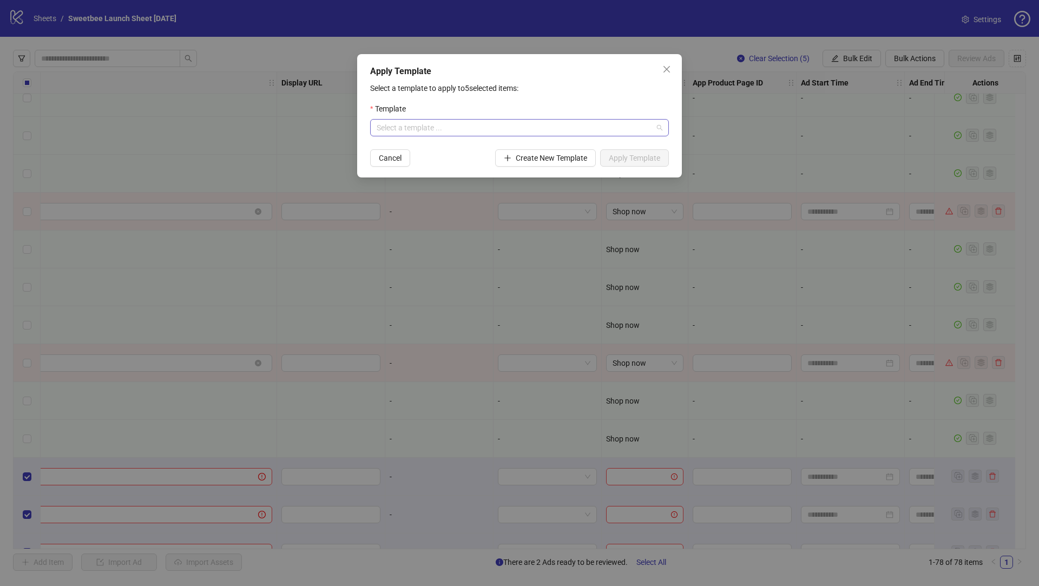
click at [545, 121] on input "search" at bounding box center [515, 128] width 276 height 16
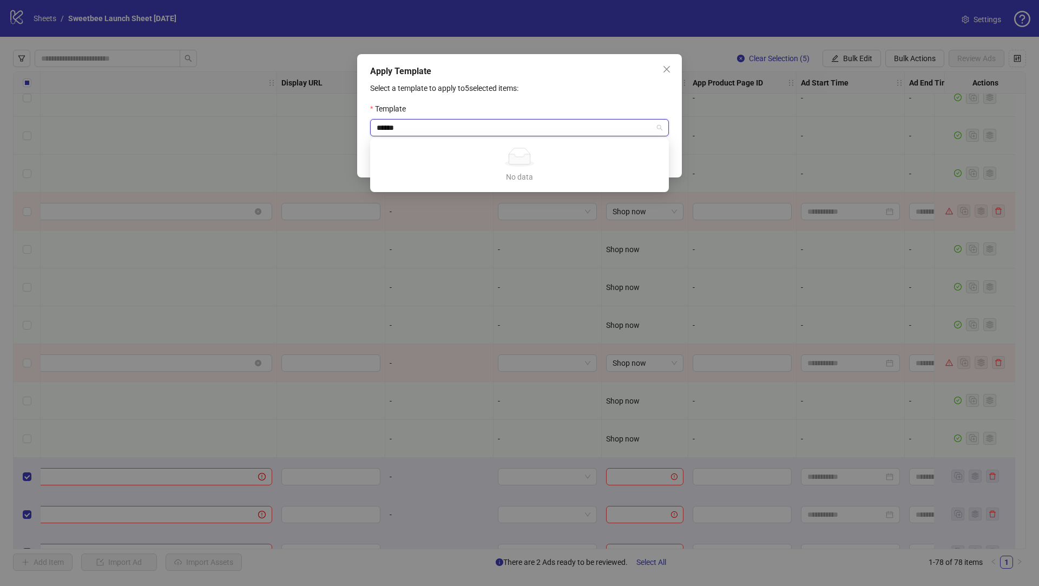
drag, startPoint x: 413, startPoint y: 133, endPoint x: 346, endPoint y: 120, distance: 67.8
click at [347, 120] on div "Apply Template Select a template to apply to 5 selected items: Template ****** …" at bounding box center [519, 293] width 1039 height 586
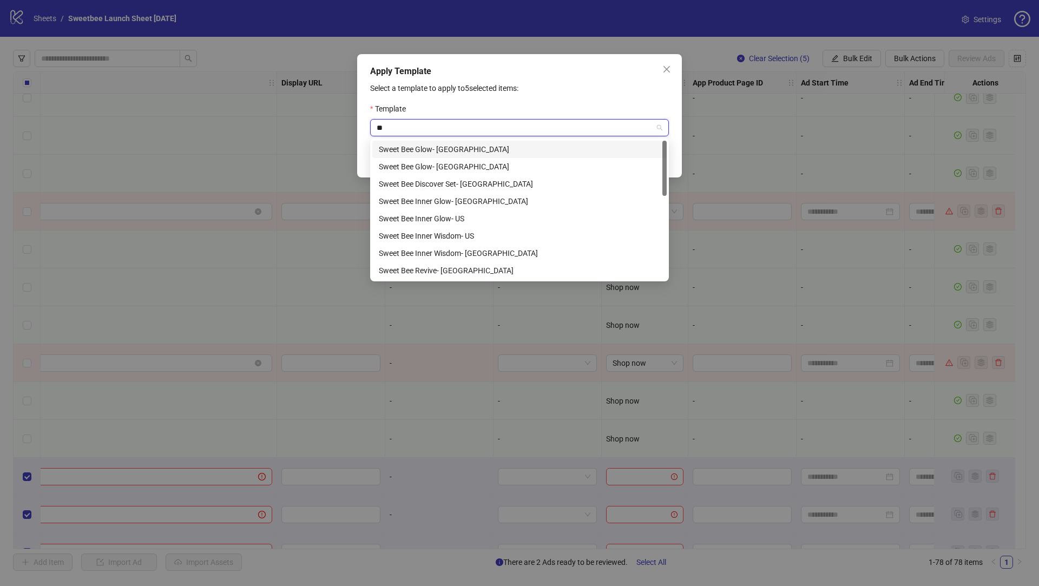
type input "***"
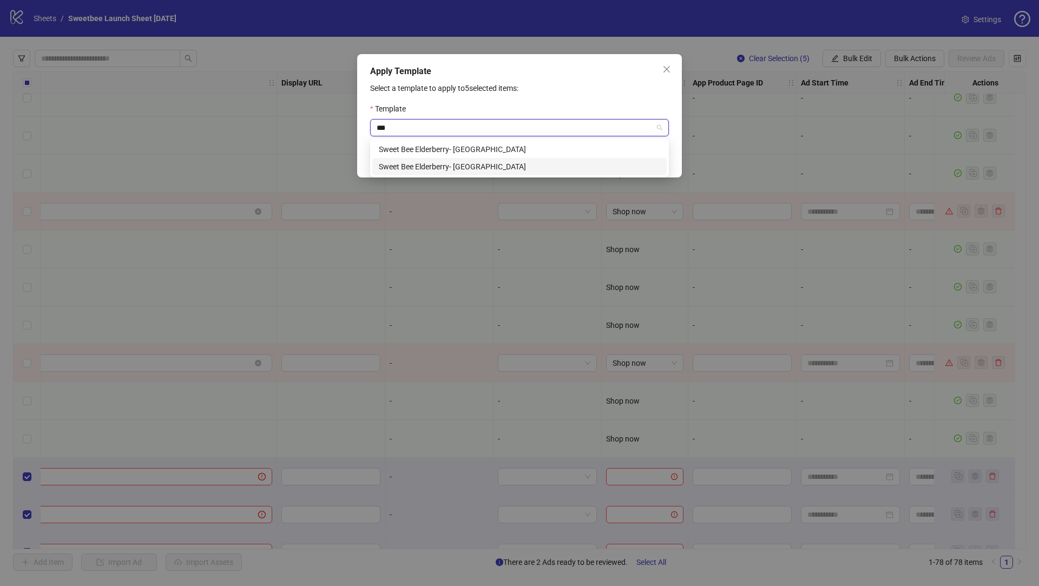
click at [439, 163] on div "Sweet Bee Elderberry- [GEOGRAPHIC_DATA]" at bounding box center [519, 167] width 281 height 12
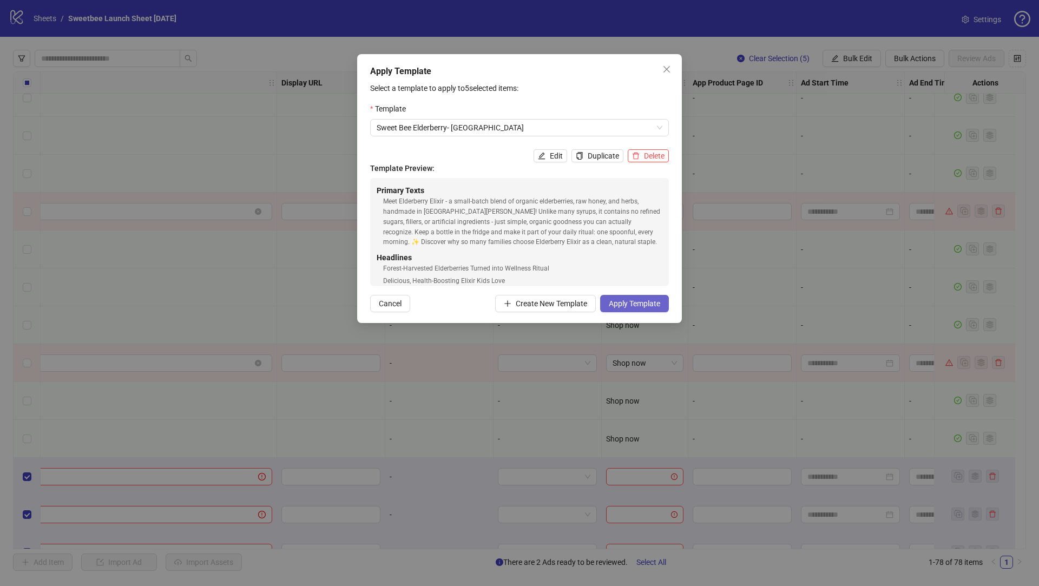
click at [625, 306] on span "Apply Template" at bounding box center [634, 303] width 51 height 9
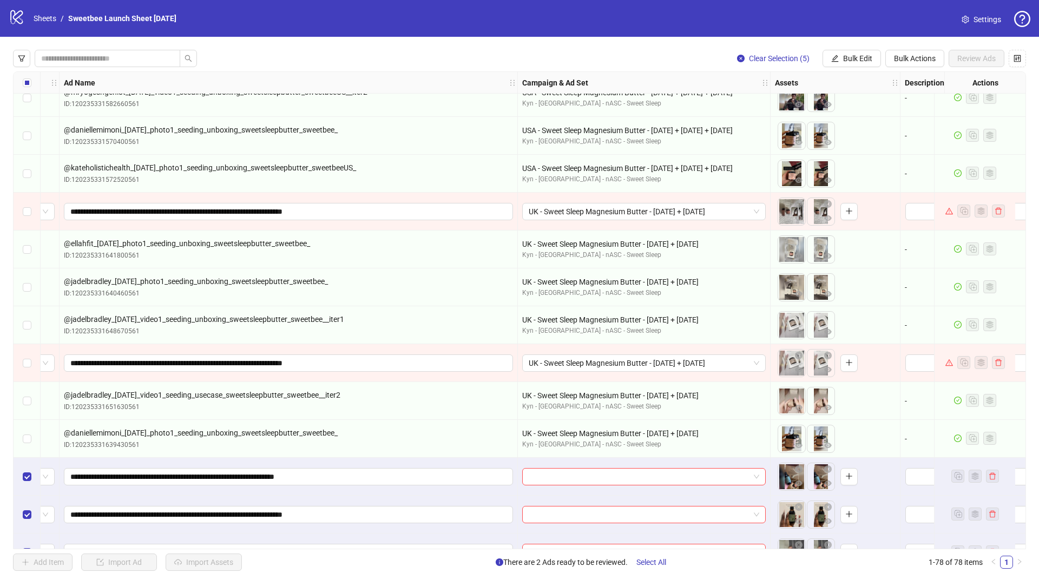
scroll to position [2401, 0]
